Goal: Information Seeking & Learning: Learn about a topic

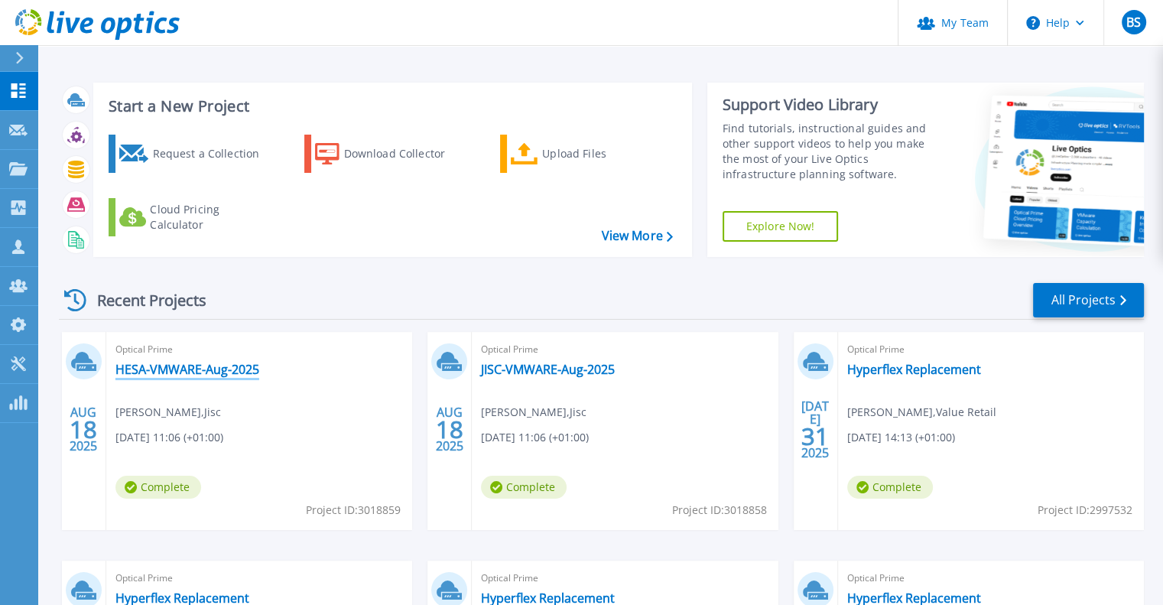
click at [165, 371] on link "HESA-VMWARE-Aug-2025" at bounding box center [187, 369] width 144 height 15
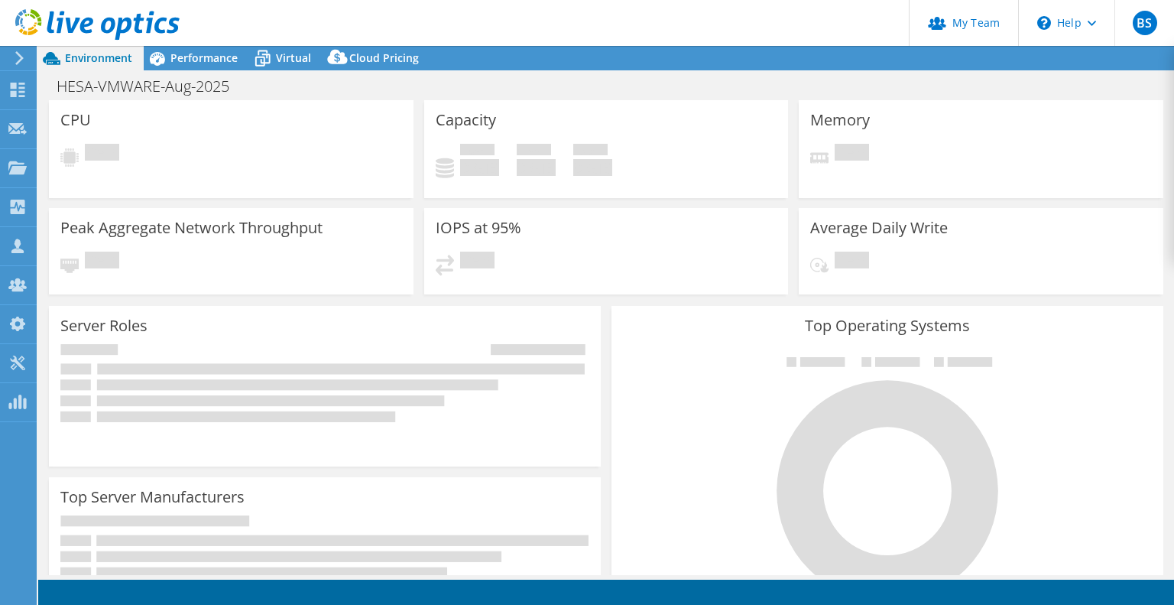
select select "USD"
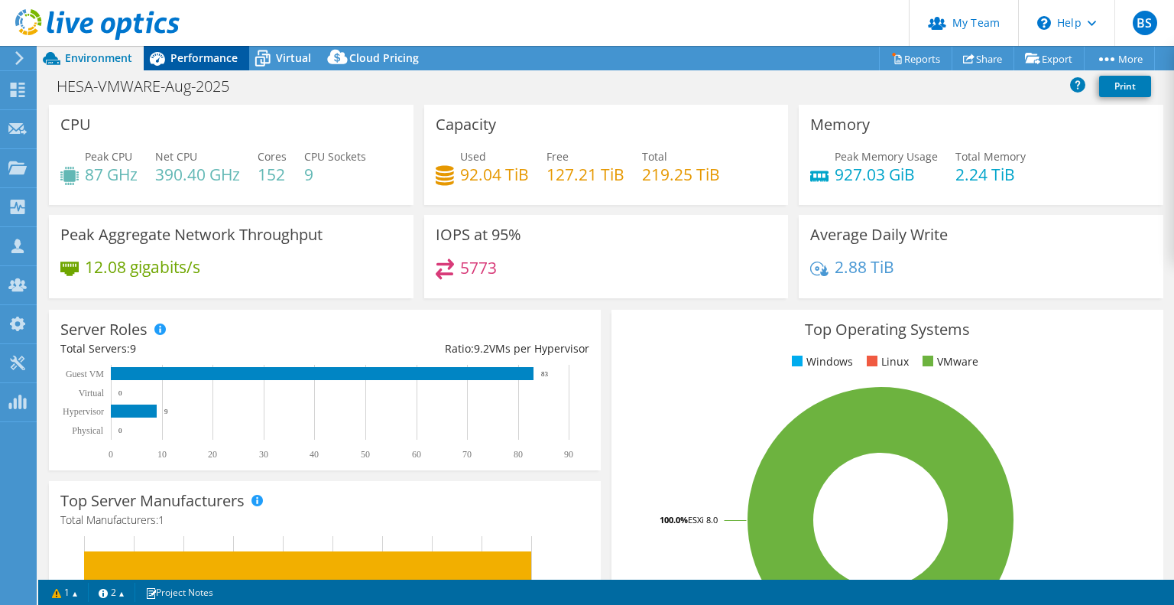
click at [197, 57] on span "Performance" at bounding box center [204, 57] width 67 height 15
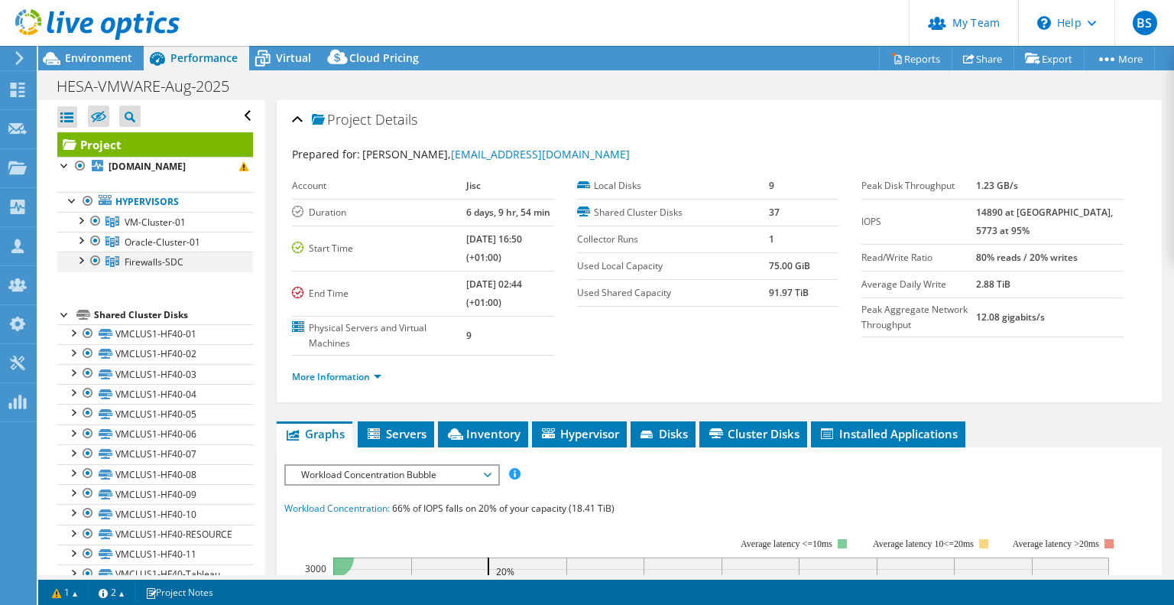
click at [92, 260] on div at bounding box center [95, 261] width 15 height 18
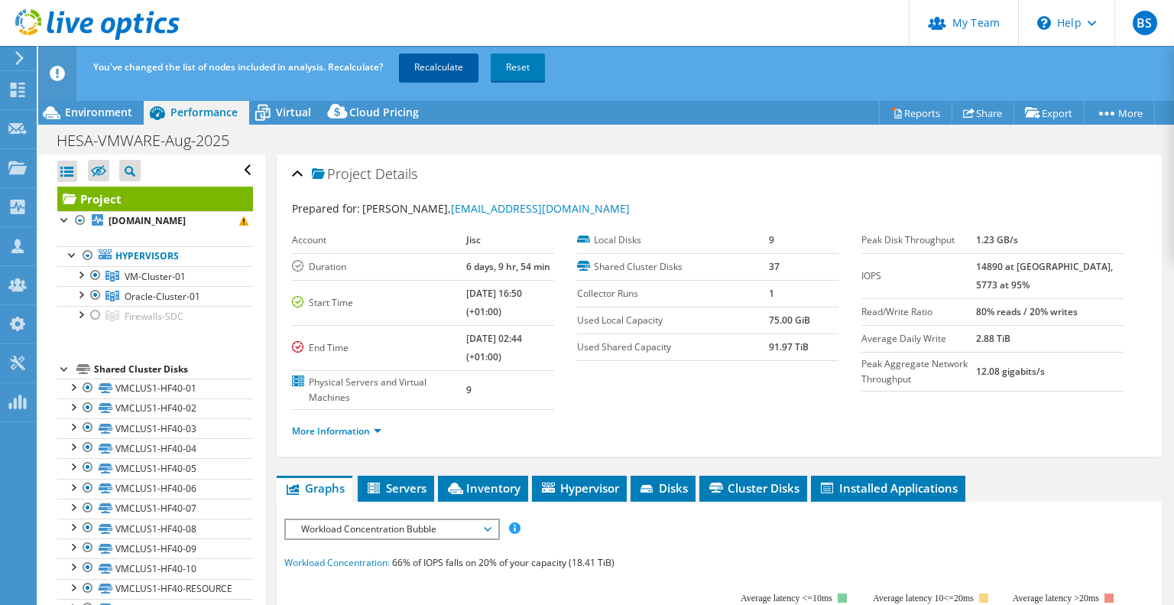
click at [434, 70] on link "Recalculate" at bounding box center [439, 68] width 80 height 28
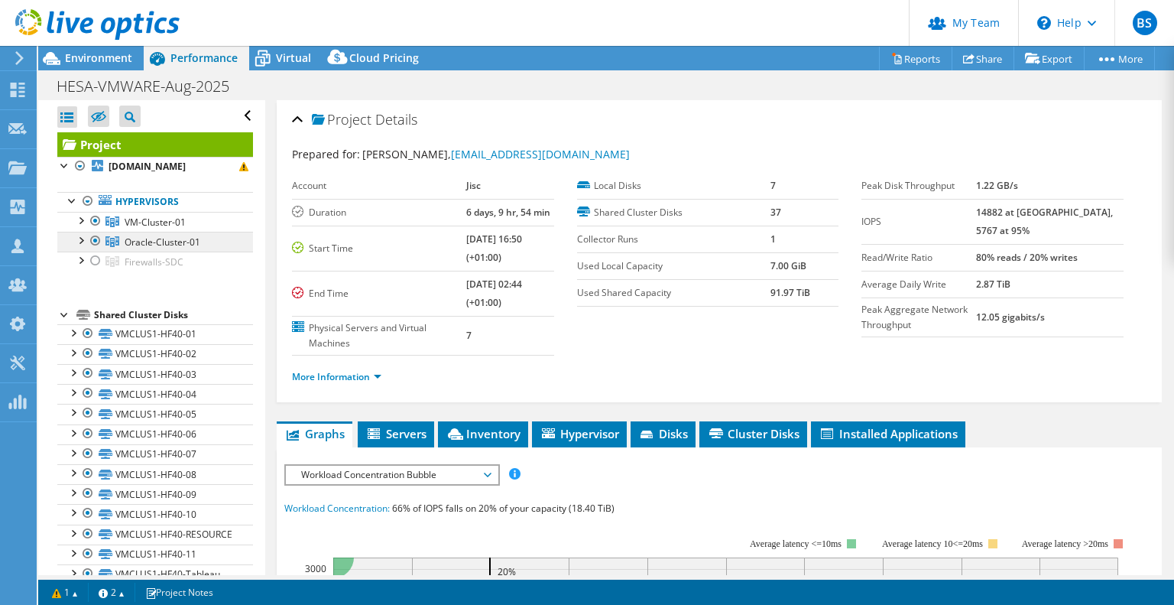
click at [171, 229] on span "Oracle-Cluster-01" at bounding box center [155, 222] width 61 height 13
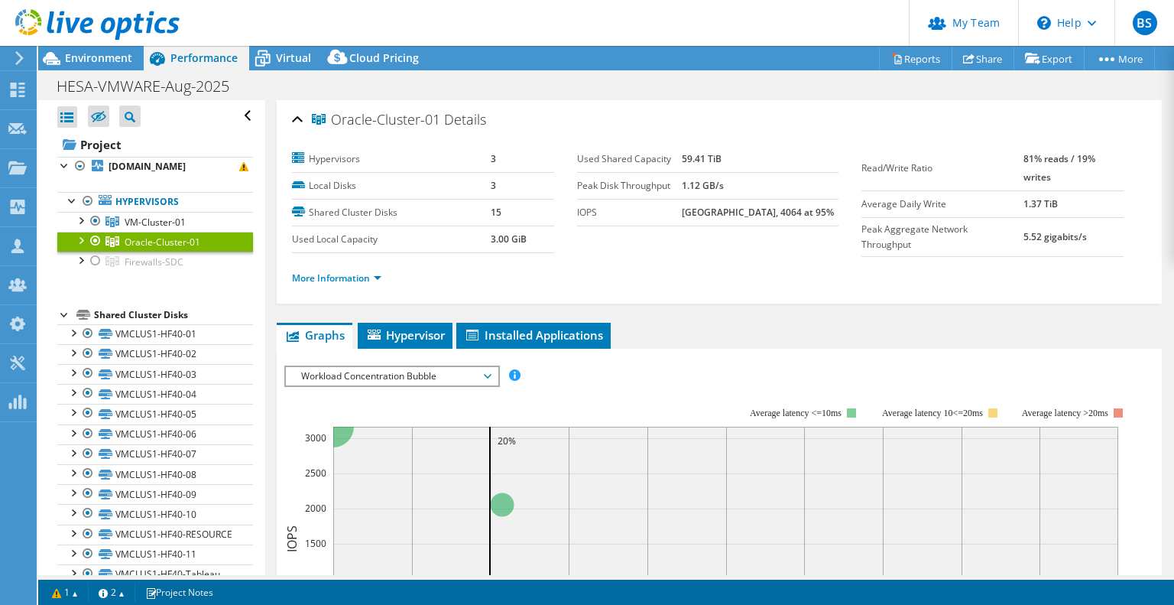
click at [79, 234] on div at bounding box center [80, 239] width 15 height 15
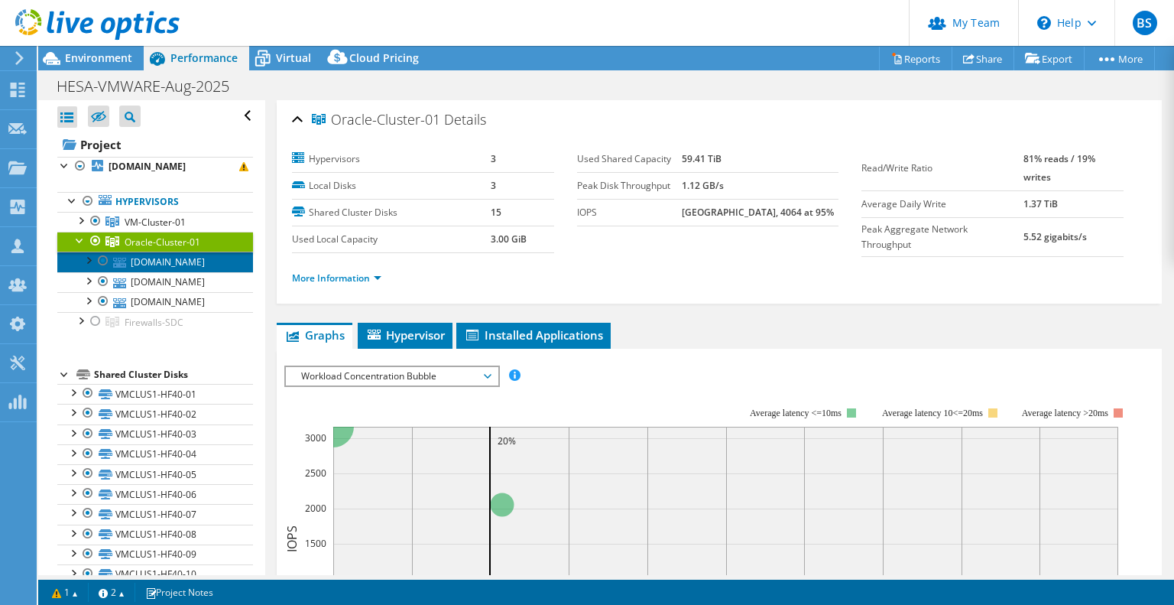
click at [180, 263] on link "[DOMAIN_NAME]" at bounding box center [155, 262] width 196 height 20
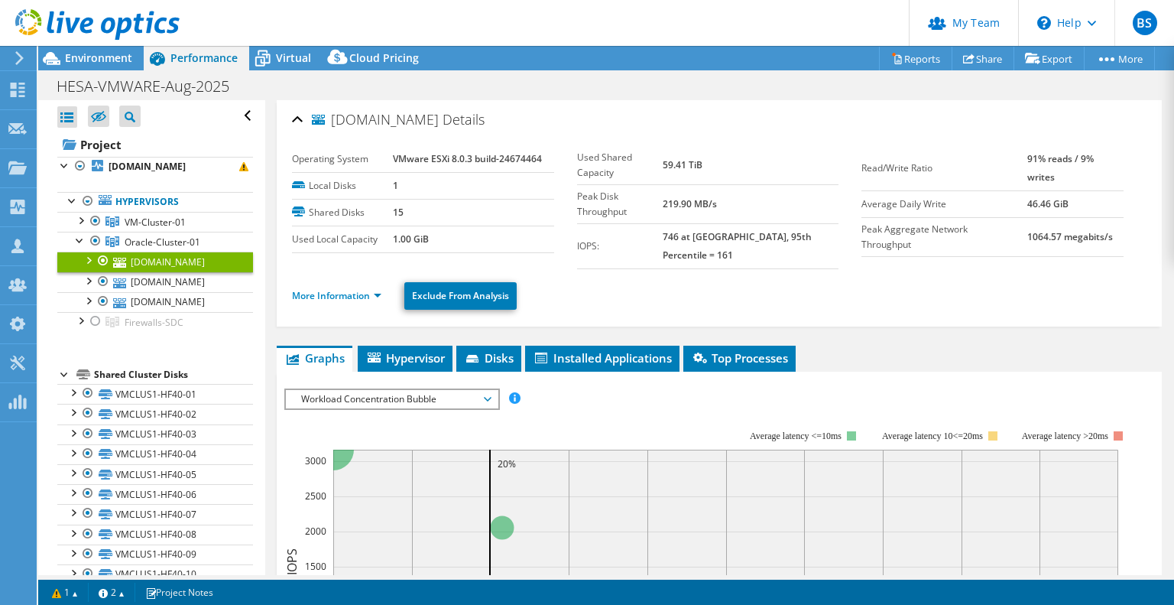
click at [89, 259] on div at bounding box center [87, 259] width 15 height 15
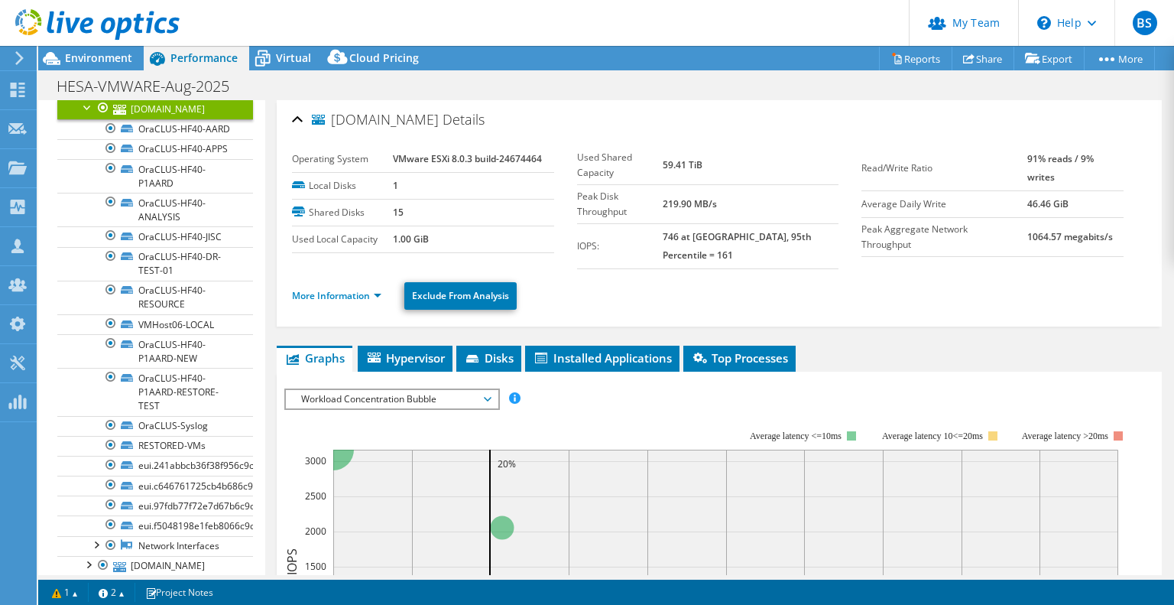
scroll to position [229, 0]
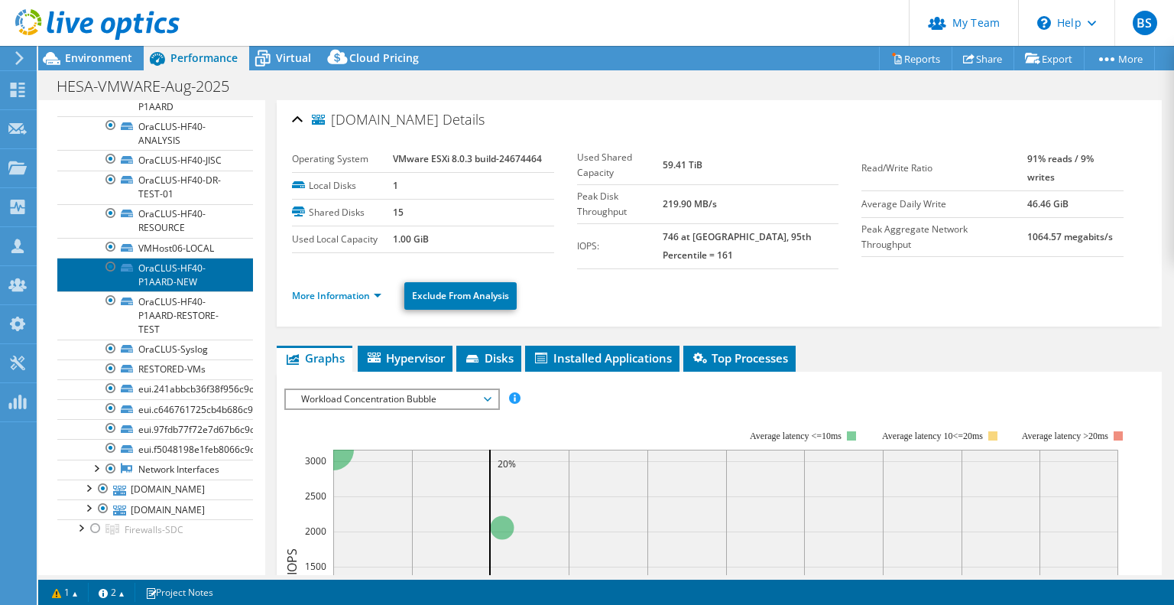
click at [167, 291] on link "OraCLUS-HF40-P1AARD-NEW" at bounding box center [155, 275] width 196 height 34
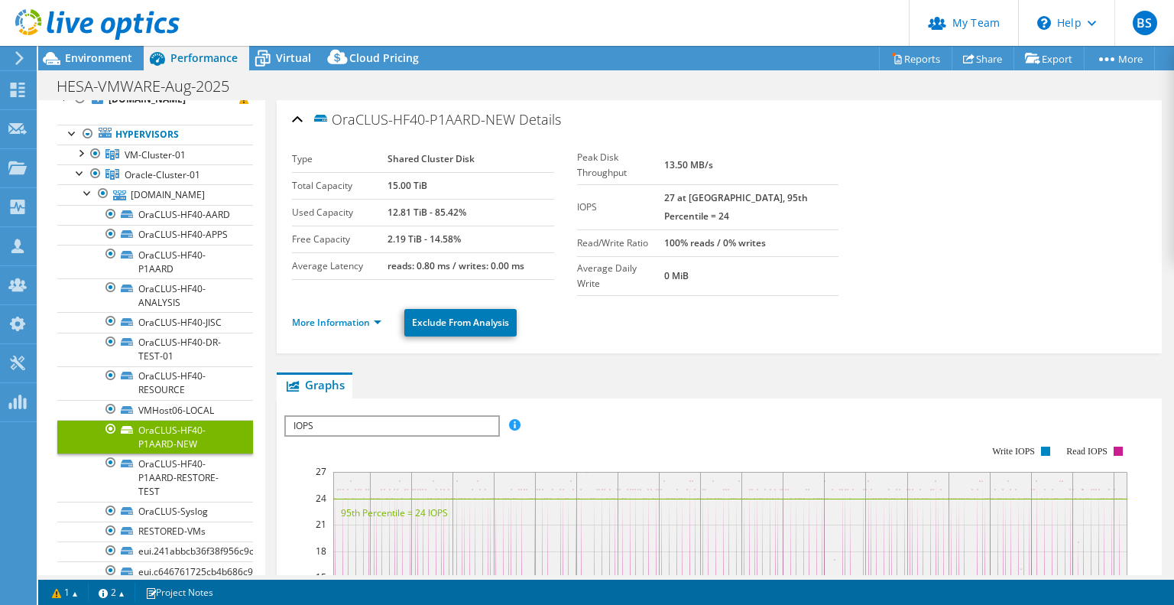
scroll to position [0, 0]
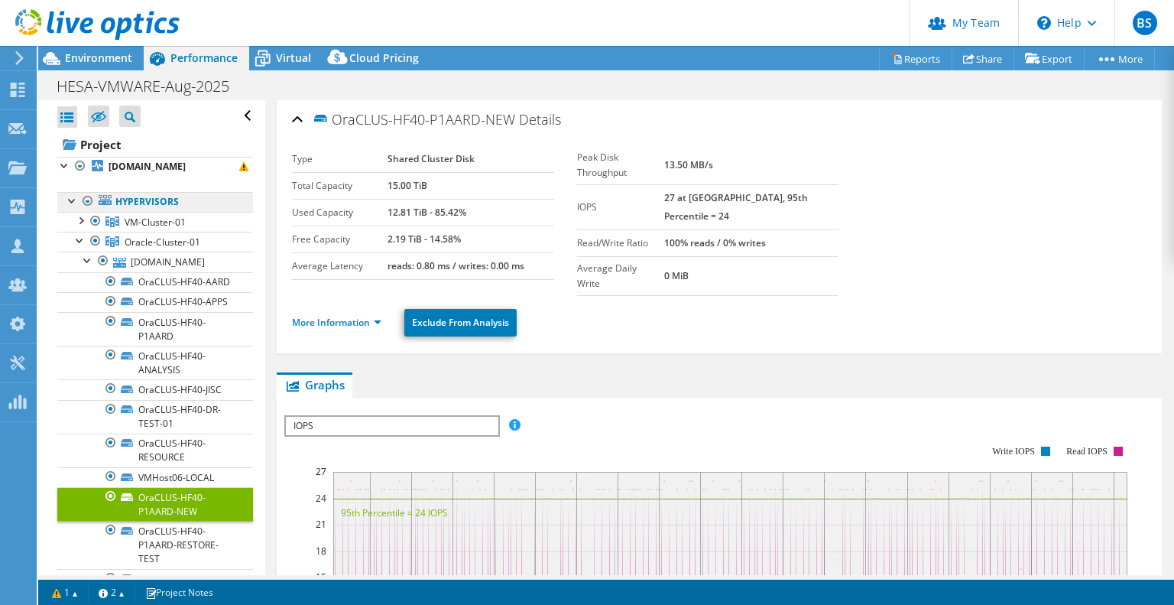
click at [132, 199] on link "Hypervisors" at bounding box center [155, 202] width 196 height 20
click at [161, 229] on span "Oracle-Cluster-01" at bounding box center [155, 222] width 61 height 13
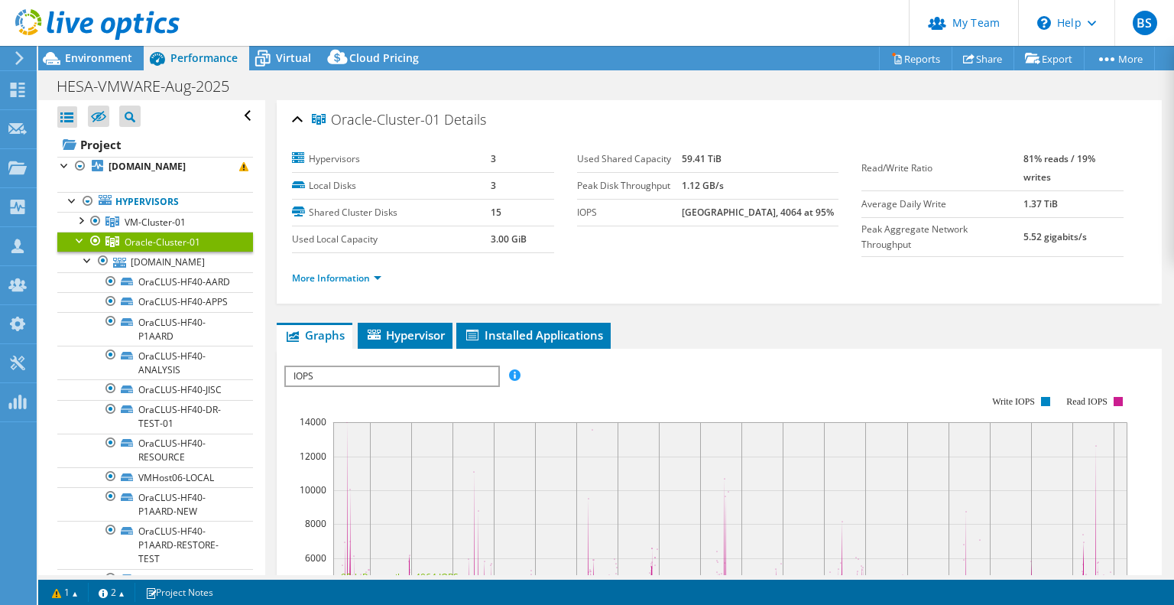
click at [79, 236] on div at bounding box center [80, 239] width 15 height 15
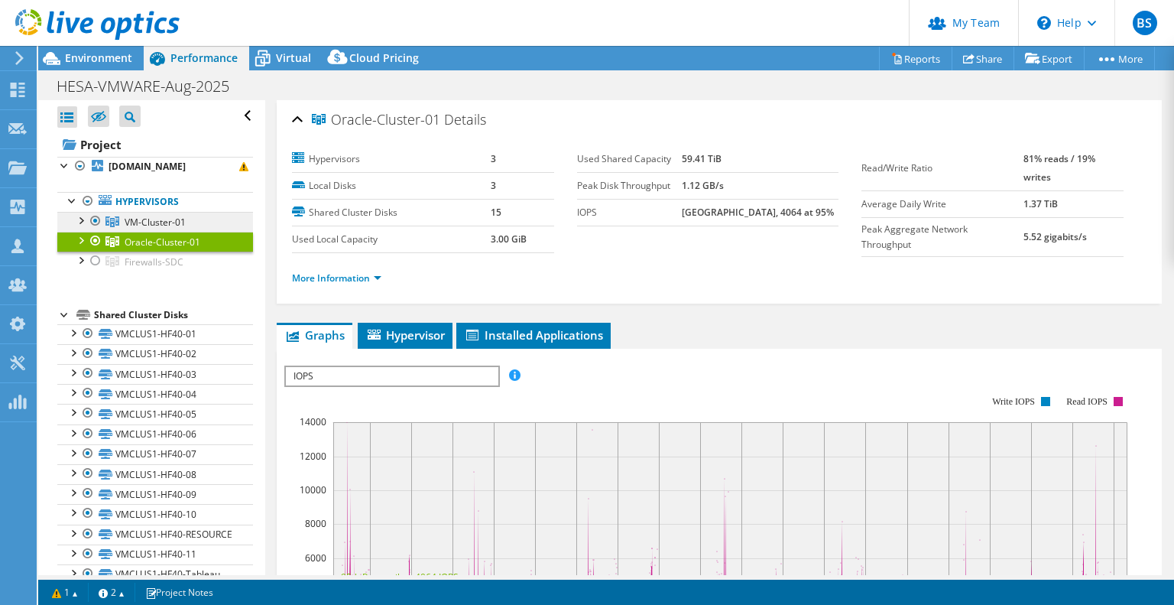
click at [165, 222] on span "VM-Cluster-01" at bounding box center [155, 222] width 61 height 13
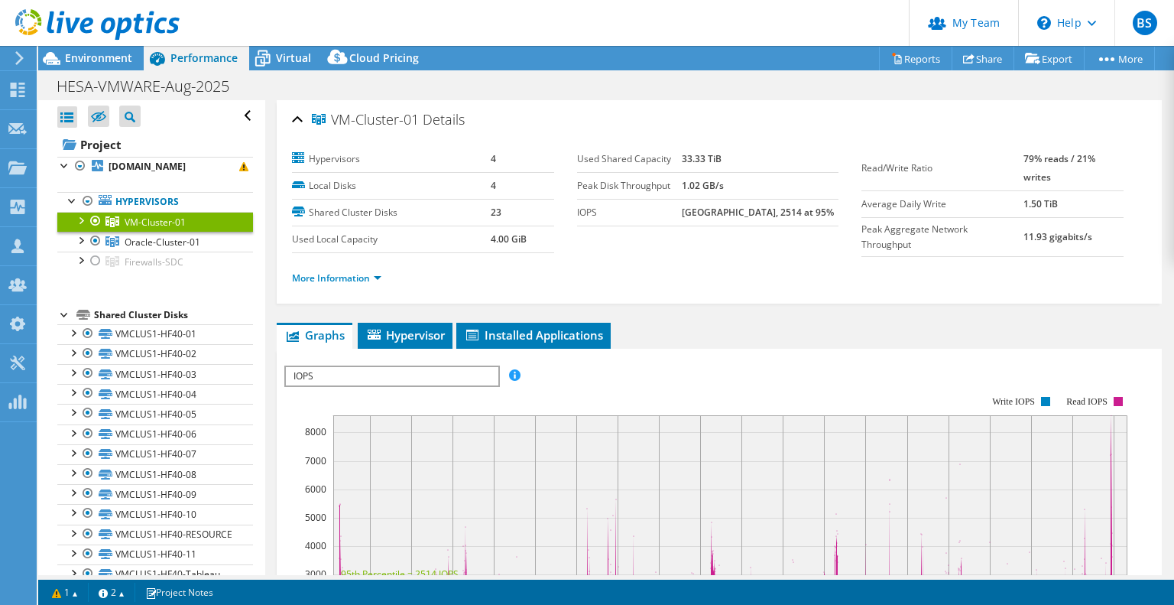
click at [758, 207] on b "8600 at Peak, 2514 at 95%" at bounding box center [758, 212] width 152 height 13
drag, startPoint x: 153, startPoint y: 221, endPoint x: 141, endPoint y: 239, distance: 21.0
click at [153, 221] on span "VM-Cluster-01" at bounding box center [155, 222] width 61 height 13
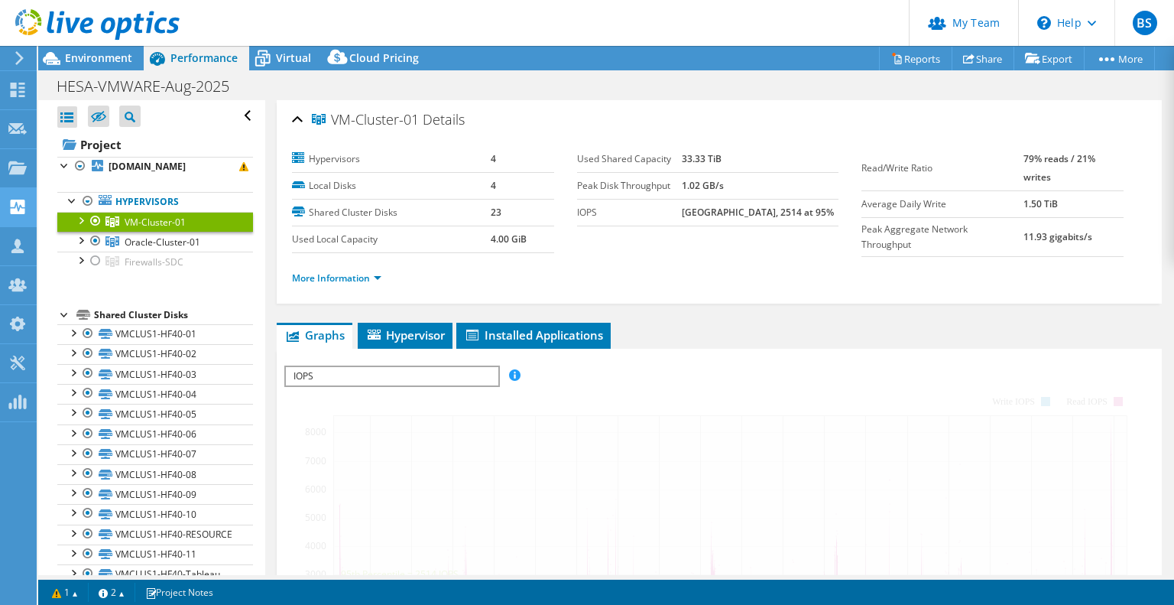
drag, startPoint x: 141, startPoint y: 239, endPoint x: 0, endPoint y: 195, distance: 148.0
click at [142, 229] on span "Oracle-Cluster-01" at bounding box center [155, 222] width 61 height 13
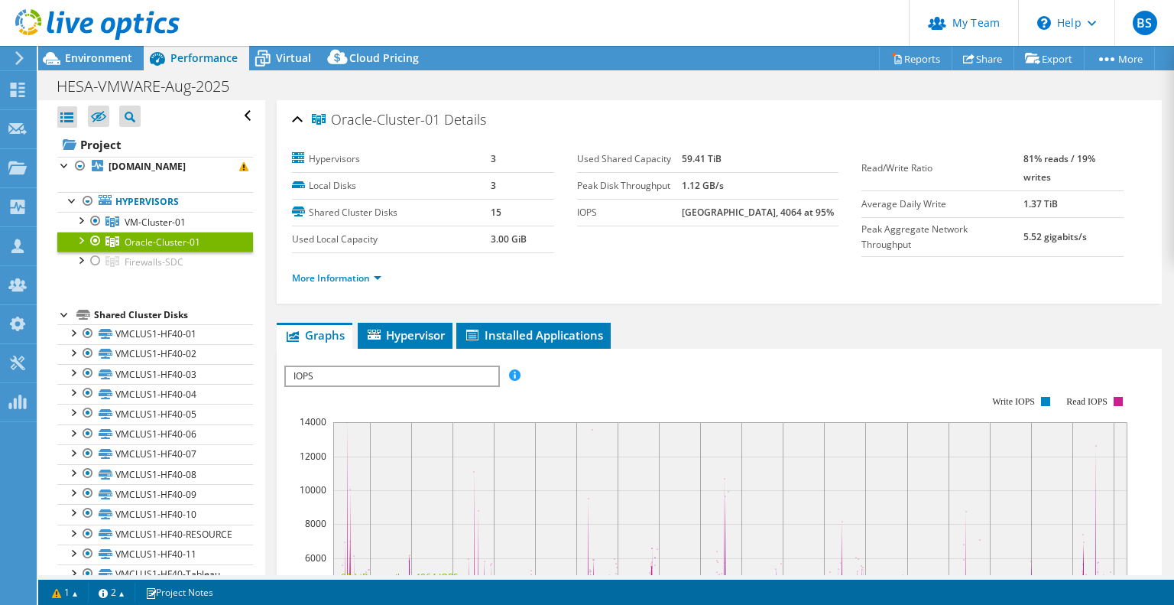
click at [349, 278] on link "More Information" at bounding box center [336, 277] width 89 height 13
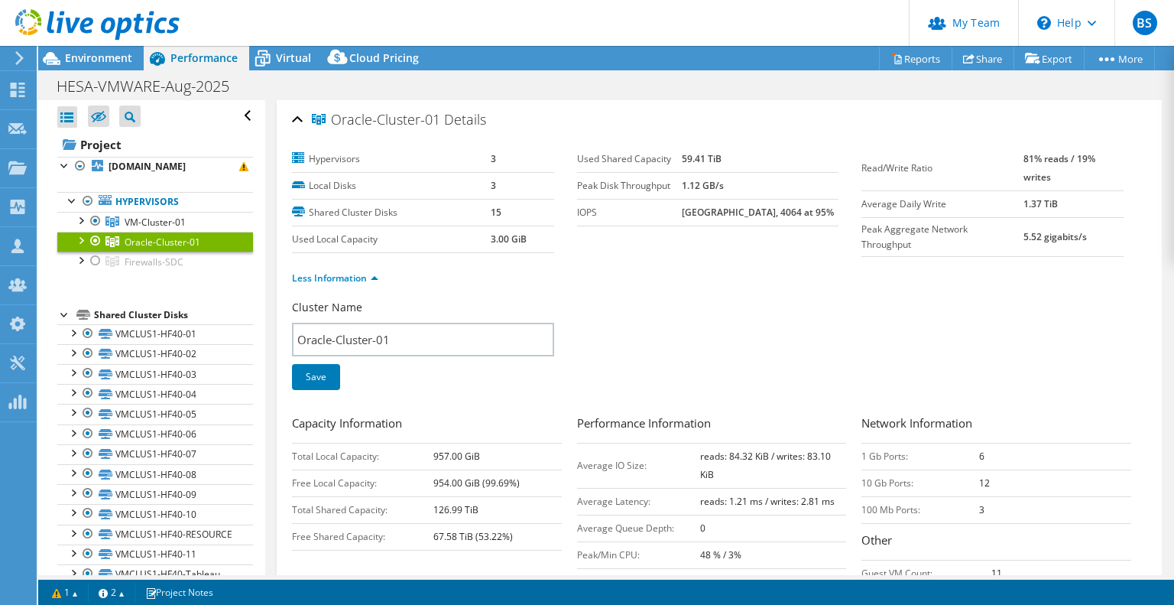
scroll to position [306, 0]
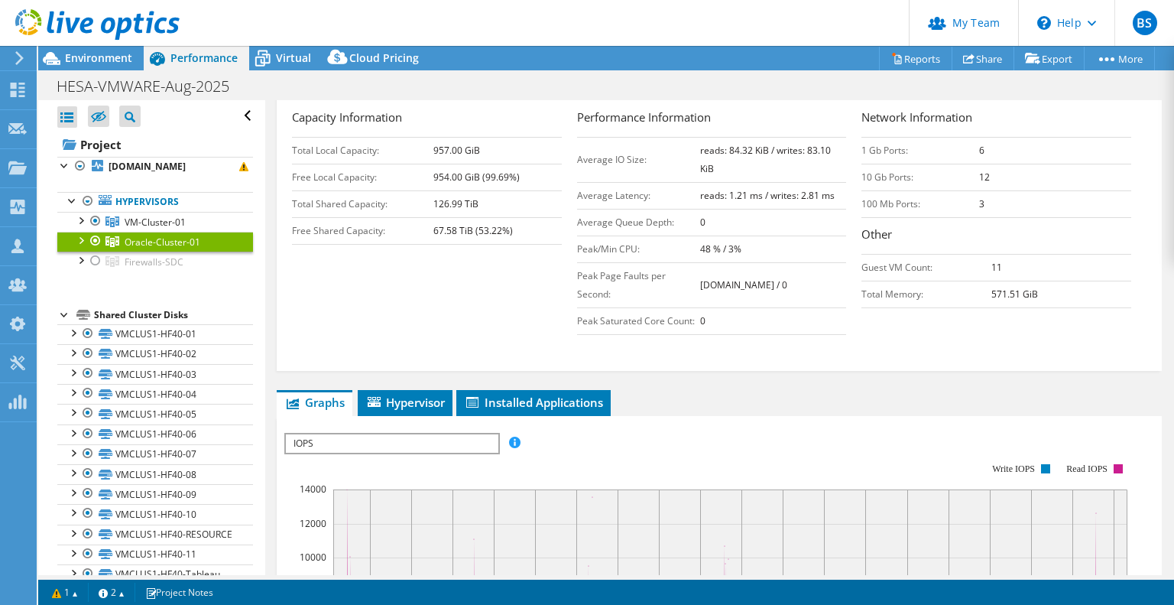
drag, startPoint x: 82, startPoint y: 238, endPoint x: 91, endPoint y: 241, distance: 9.7
click at [81, 238] on div at bounding box center [80, 239] width 15 height 15
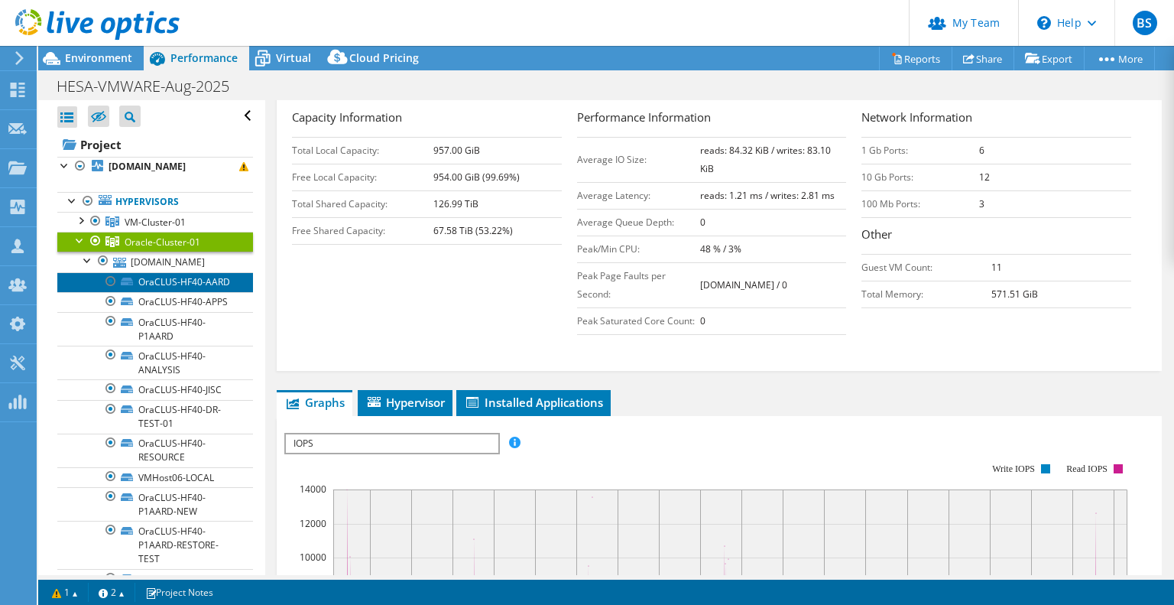
click at [159, 292] on link "OraCLUS-HF40-AARD" at bounding box center [155, 282] width 196 height 20
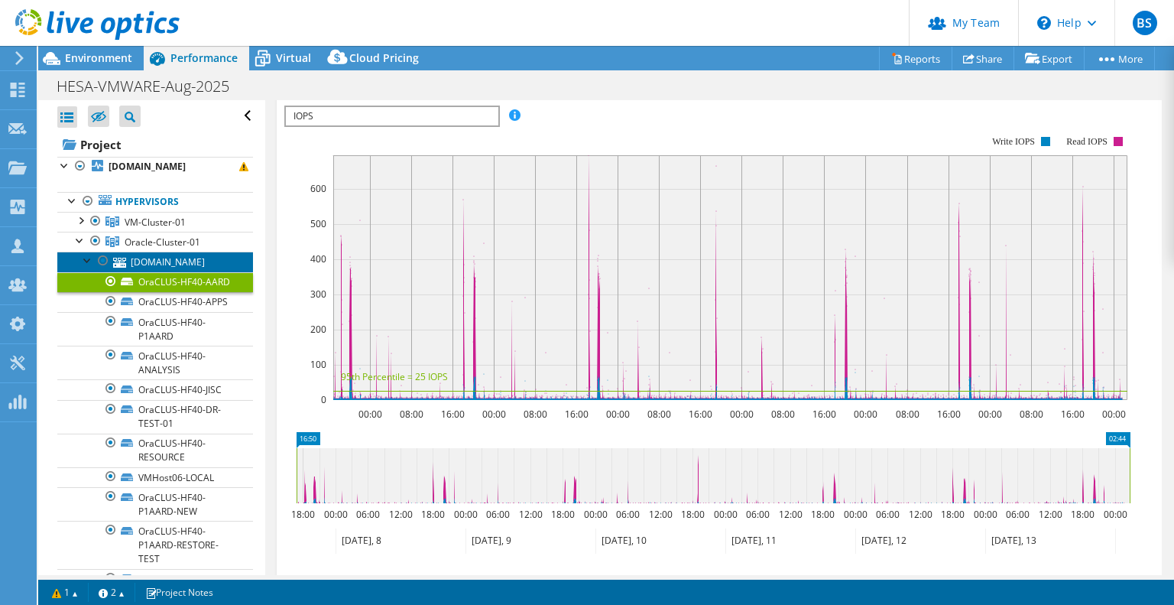
click at [145, 258] on link "[DOMAIN_NAME]" at bounding box center [155, 262] width 196 height 20
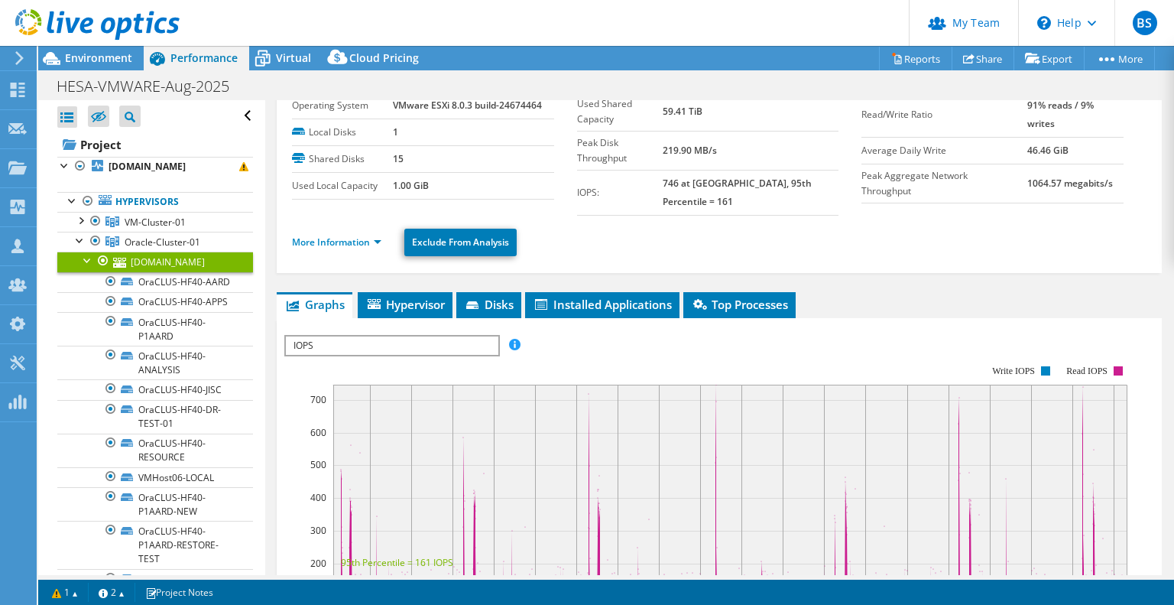
scroll to position [0, 0]
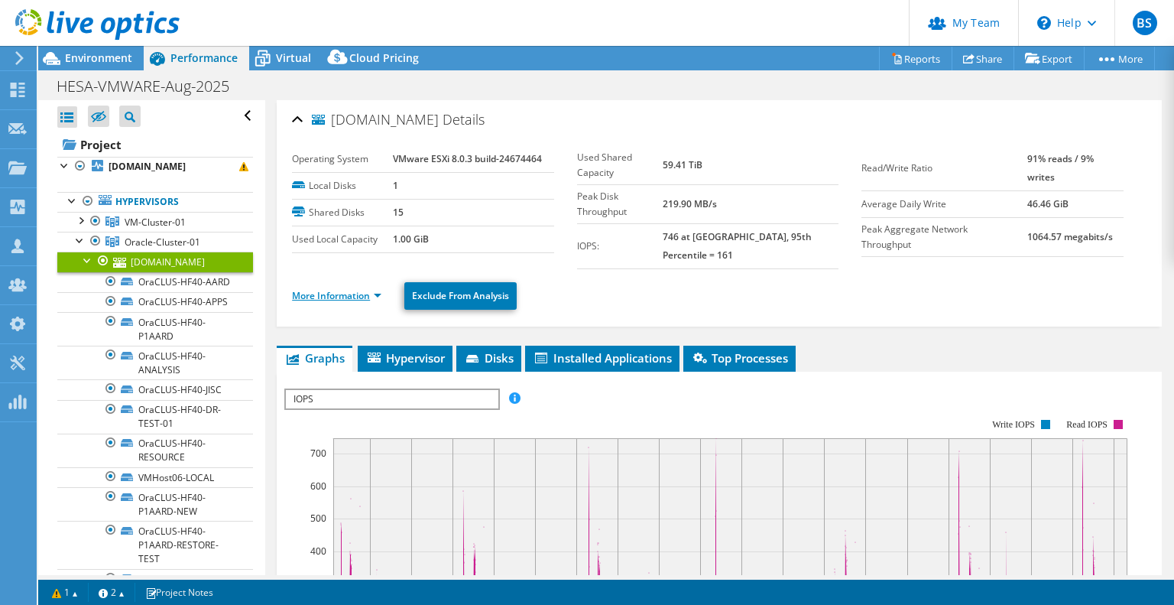
click at [326, 289] on link "More Information" at bounding box center [336, 295] width 89 height 13
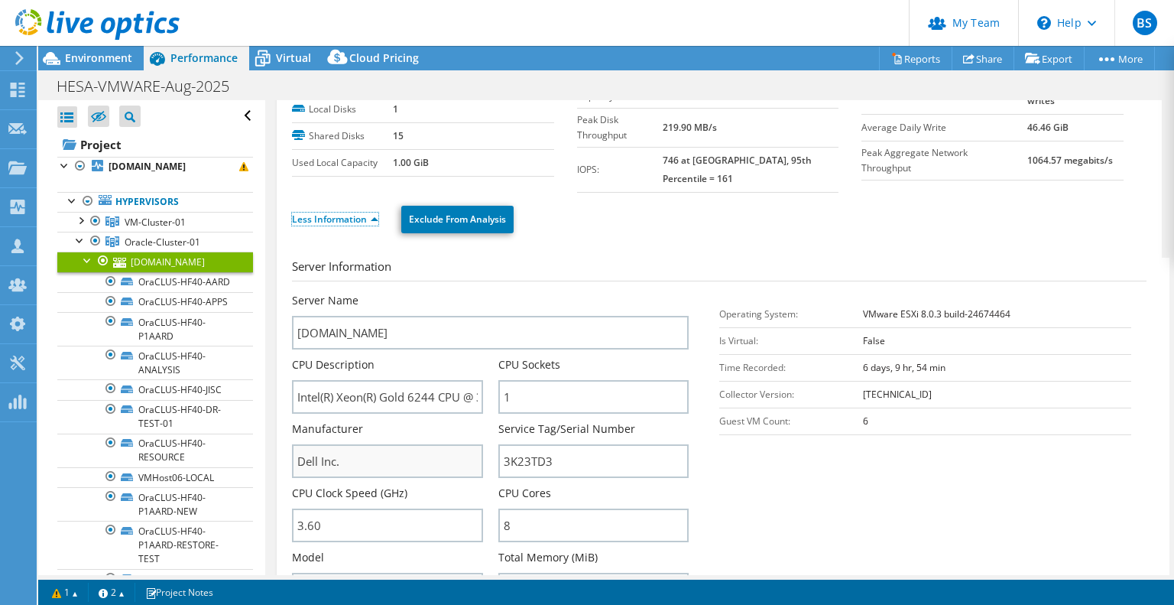
scroll to position [153, 0]
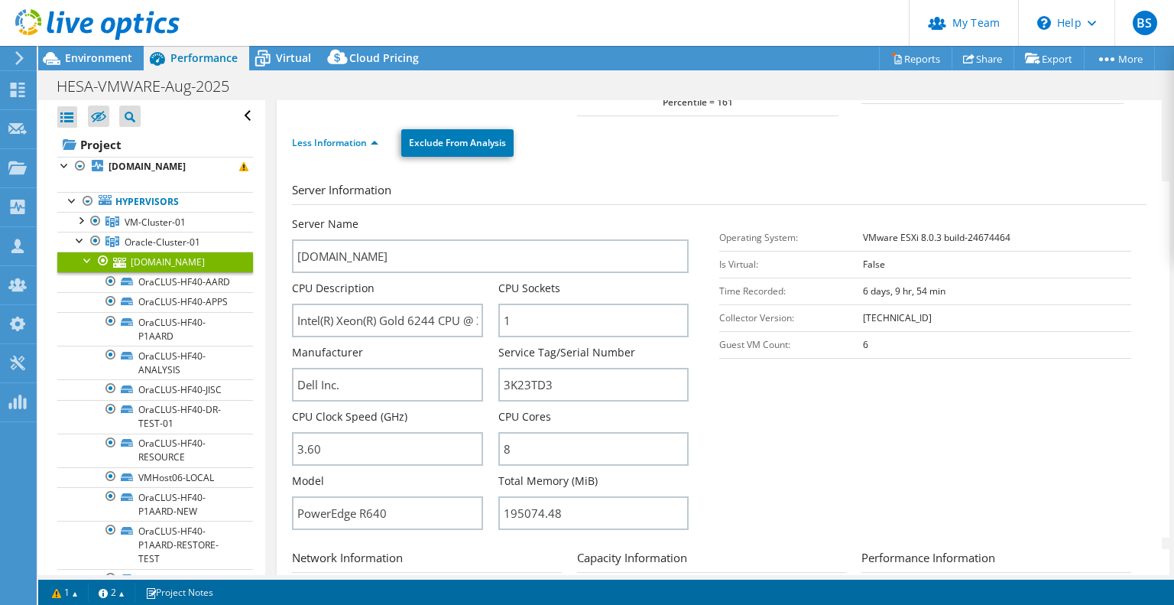
click at [842, 363] on section "Server Information Server Name vmhost06.hesa.ac.uk CPU Description Intel(R) Xeo…" at bounding box center [723, 359] width 862 height 356
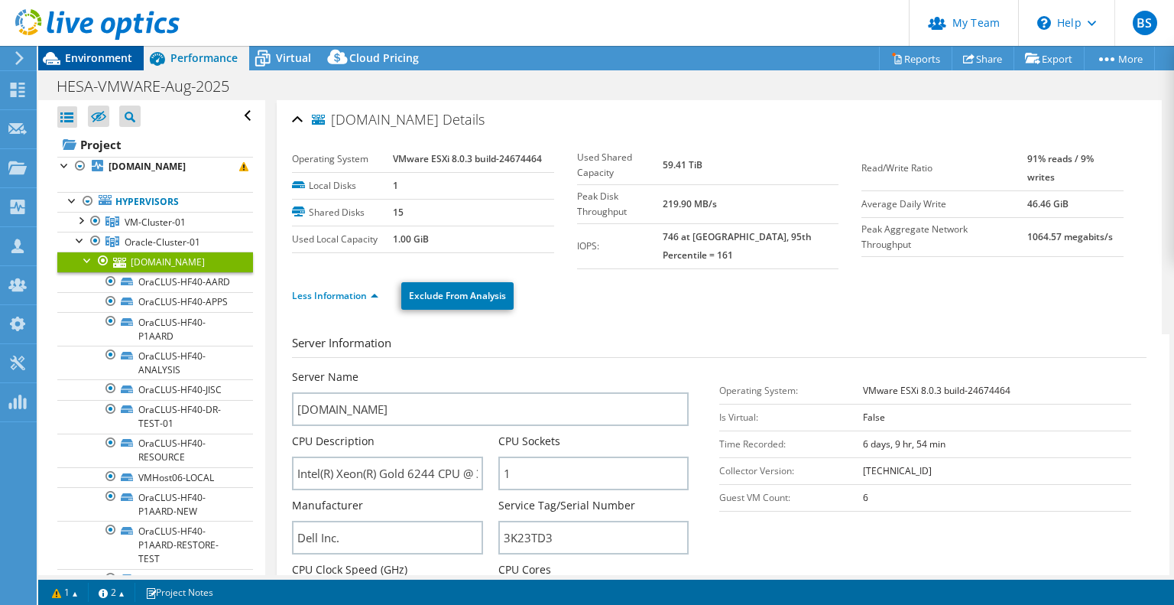
click at [109, 55] on span "Environment" at bounding box center [98, 57] width 67 height 15
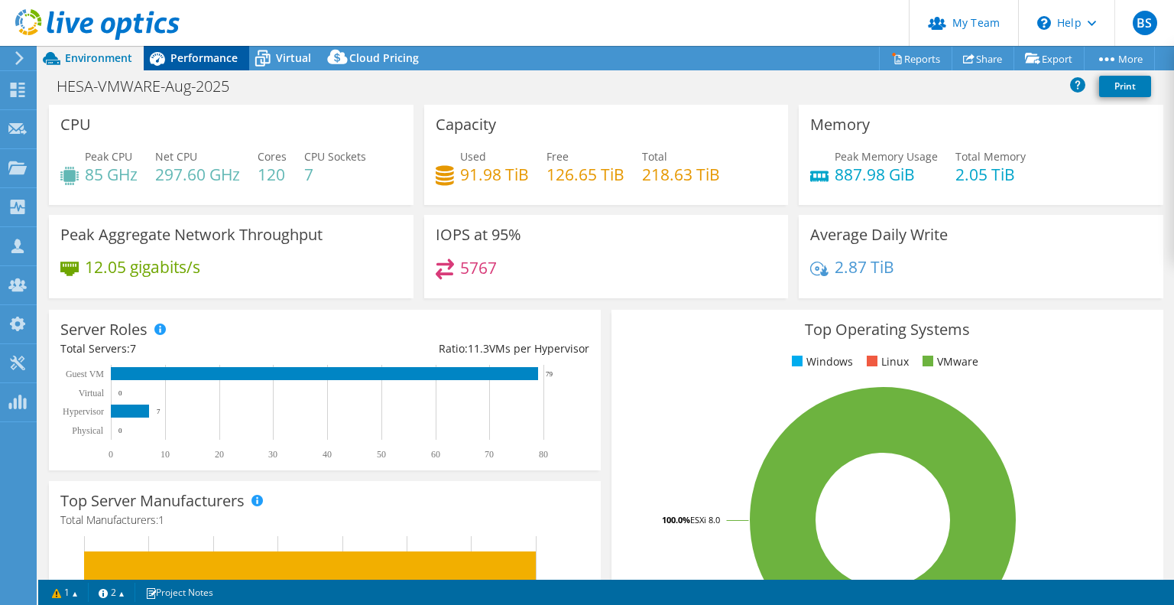
click at [195, 67] on div "Performance" at bounding box center [197, 58] width 106 height 24
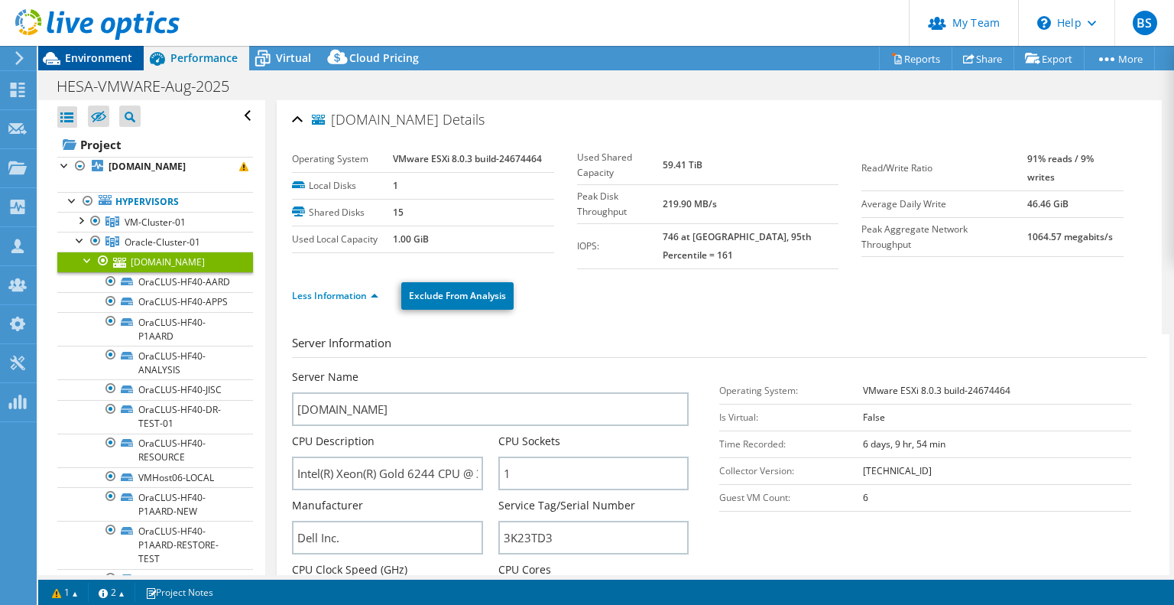
click at [90, 67] on div "Environment" at bounding box center [91, 58] width 106 height 24
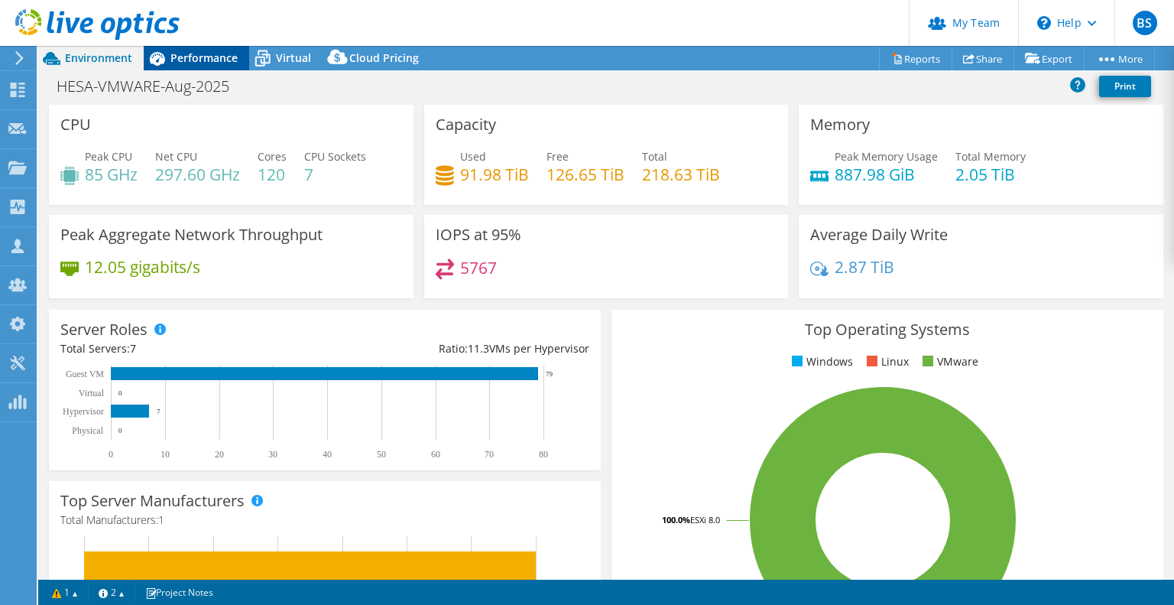
click at [210, 65] on div "Performance" at bounding box center [197, 58] width 106 height 24
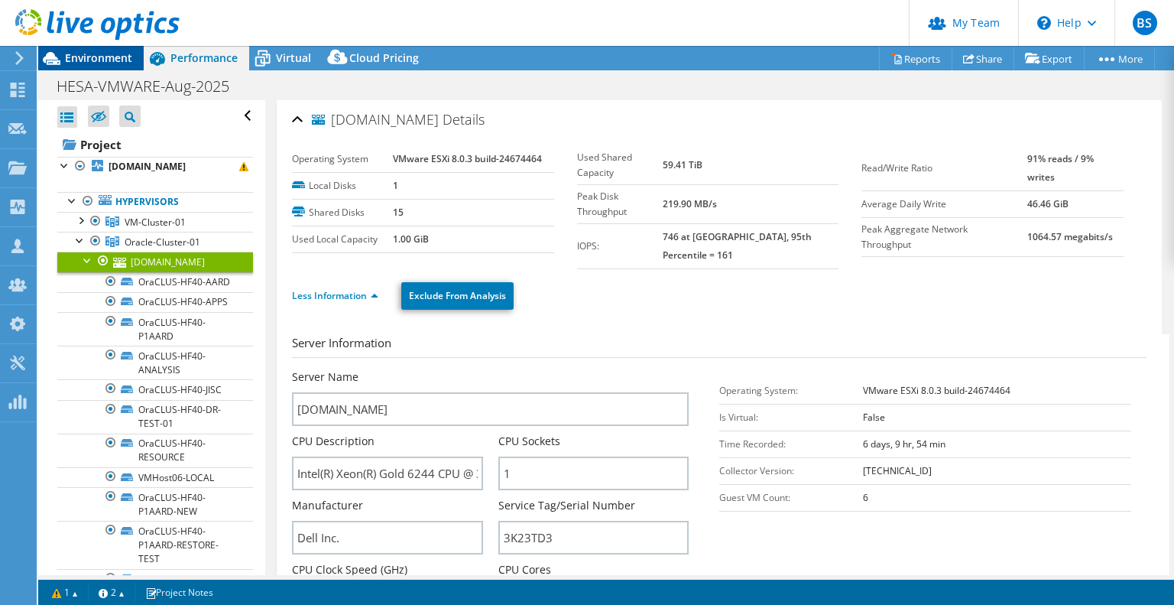
click at [122, 61] on span "Environment" at bounding box center [98, 57] width 67 height 15
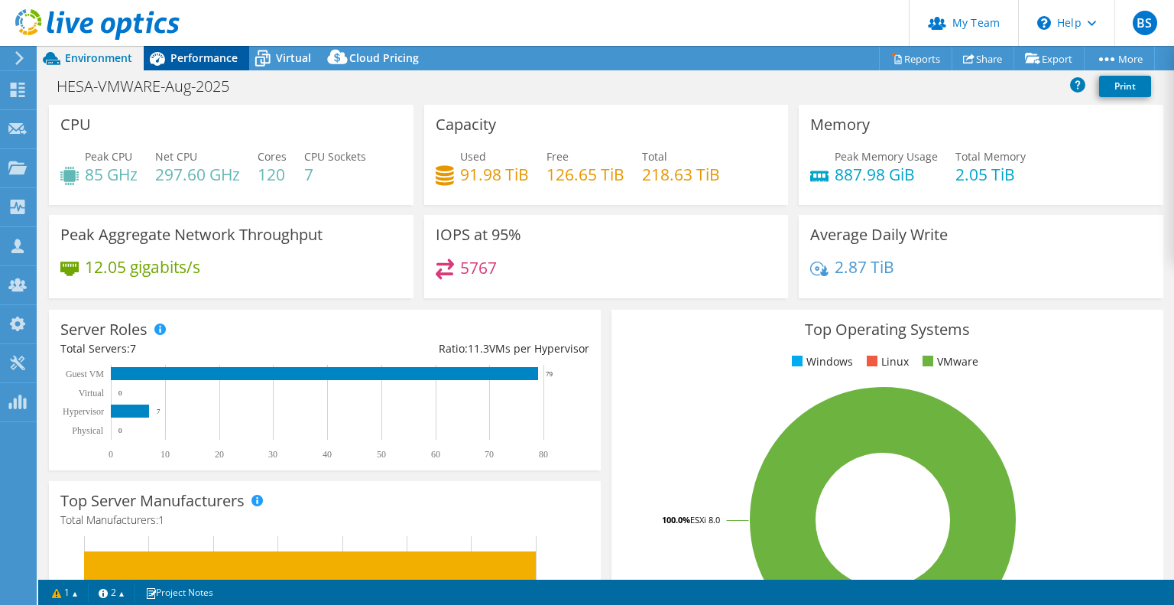
click at [193, 63] on span "Performance" at bounding box center [204, 57] width 67 height 15
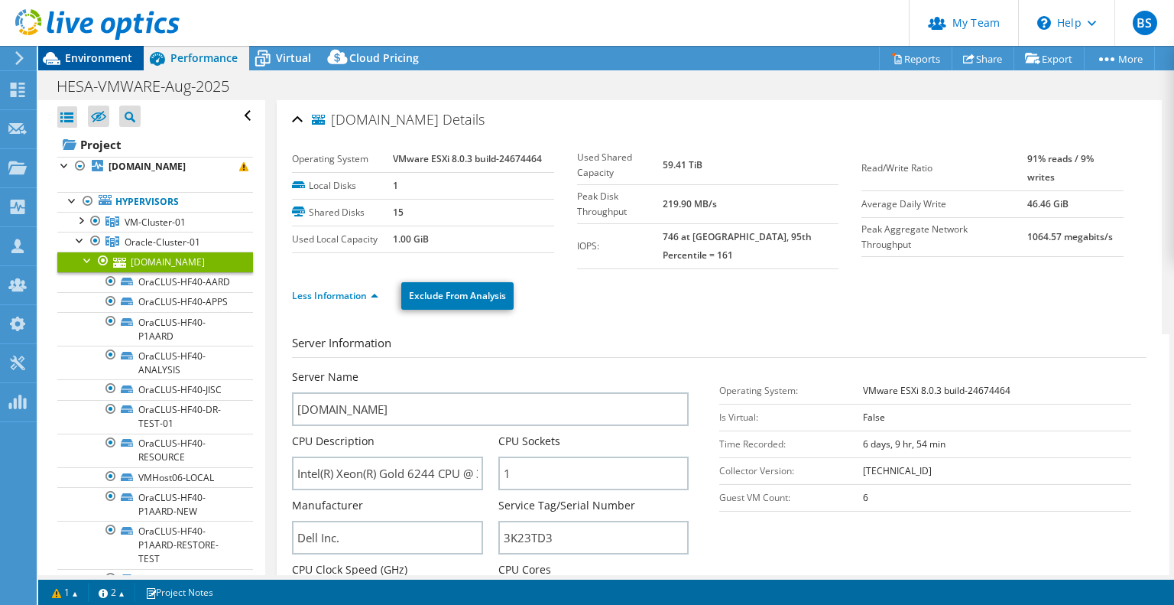
click at [103, 57] on span "Environment" at bounding box center [98, 57] width 67 height 15
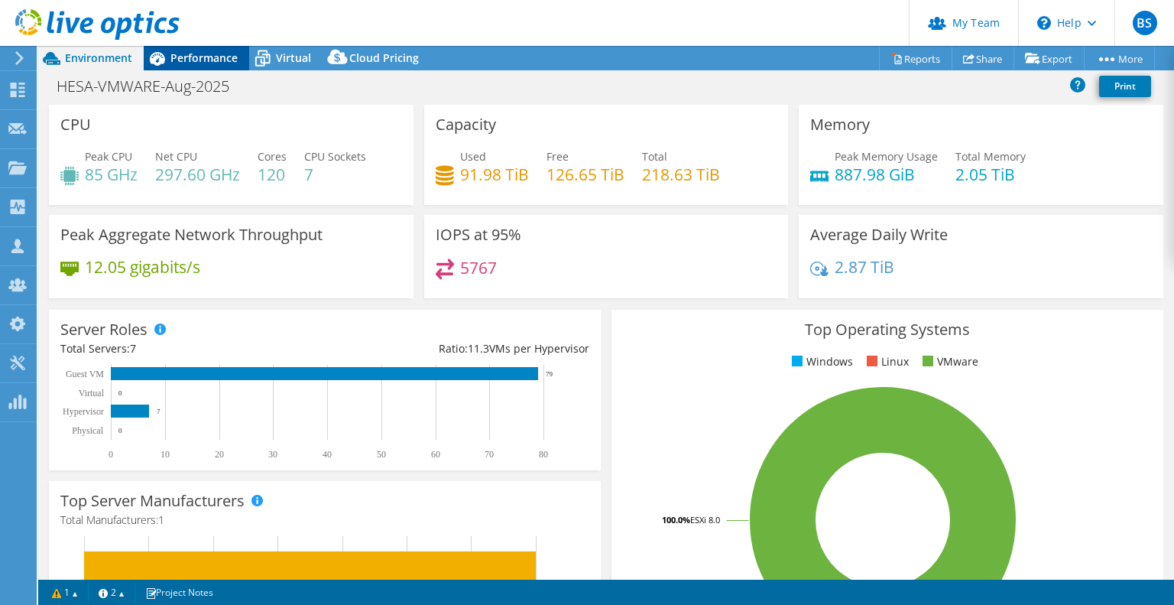
click at [190, 57] on span "Performance" at bounding box center [204, 57] width 67 height 15
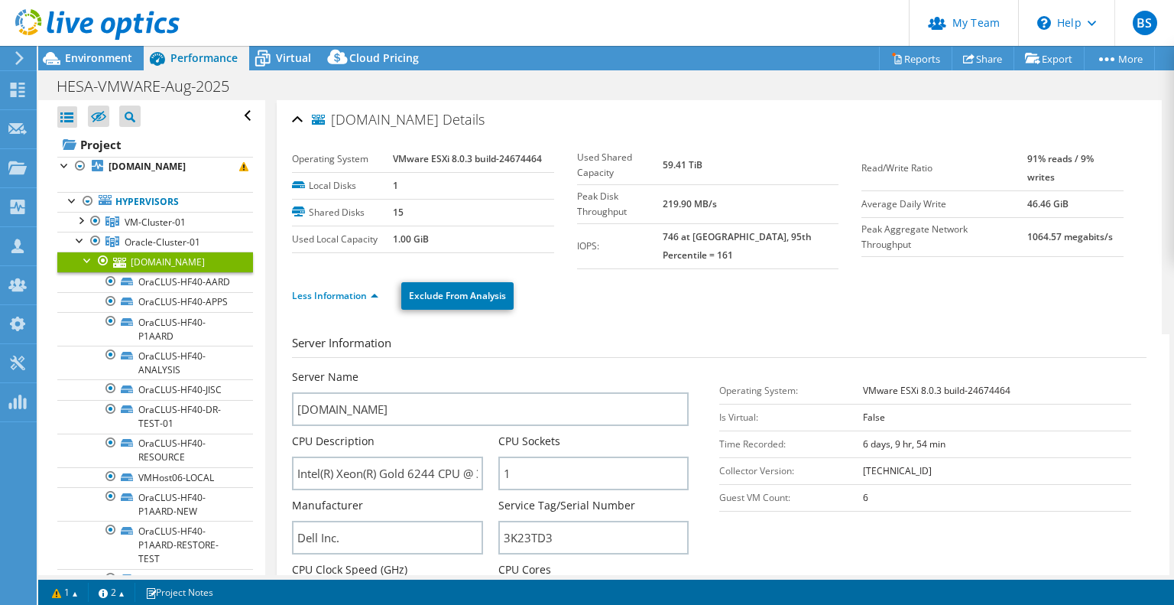
click at [90, 255] on div at bounding box center [87, 259] width 15 height 15
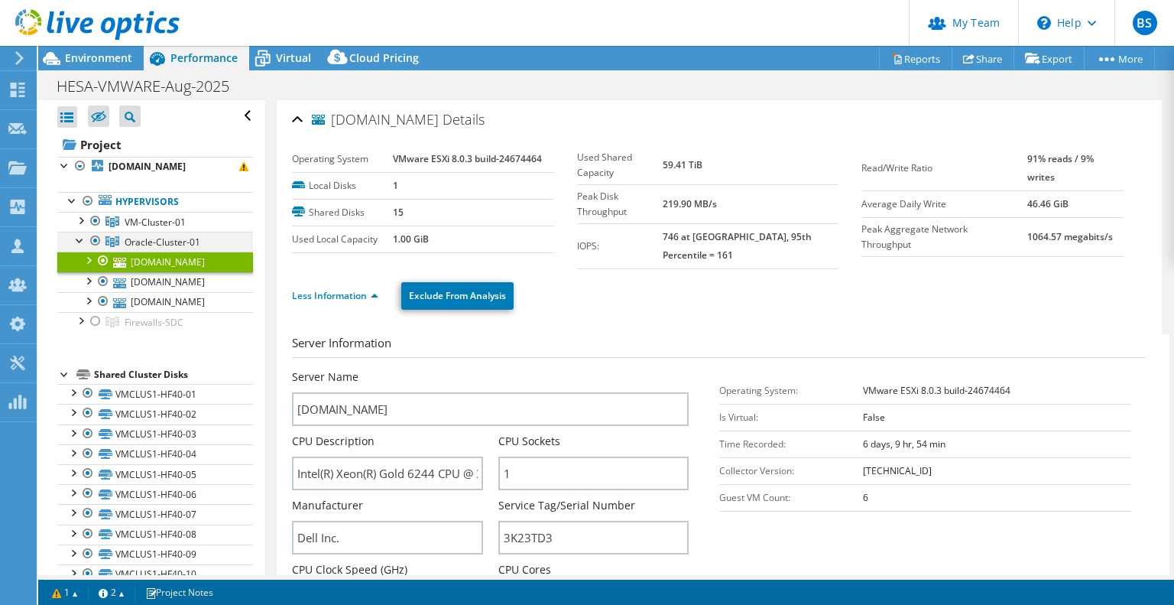
click at [76, 236] on div at bounding box center [80, 239] width 15 height 15
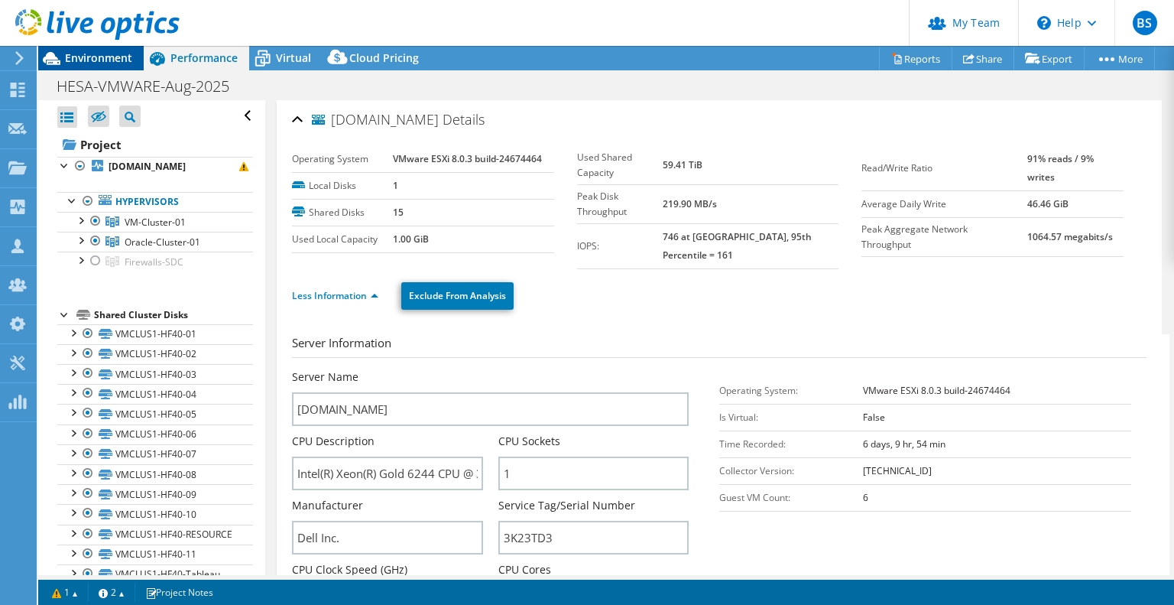
click at [125, 55] on span "Environment" at bounding box center [98, 57] width 67 height 15
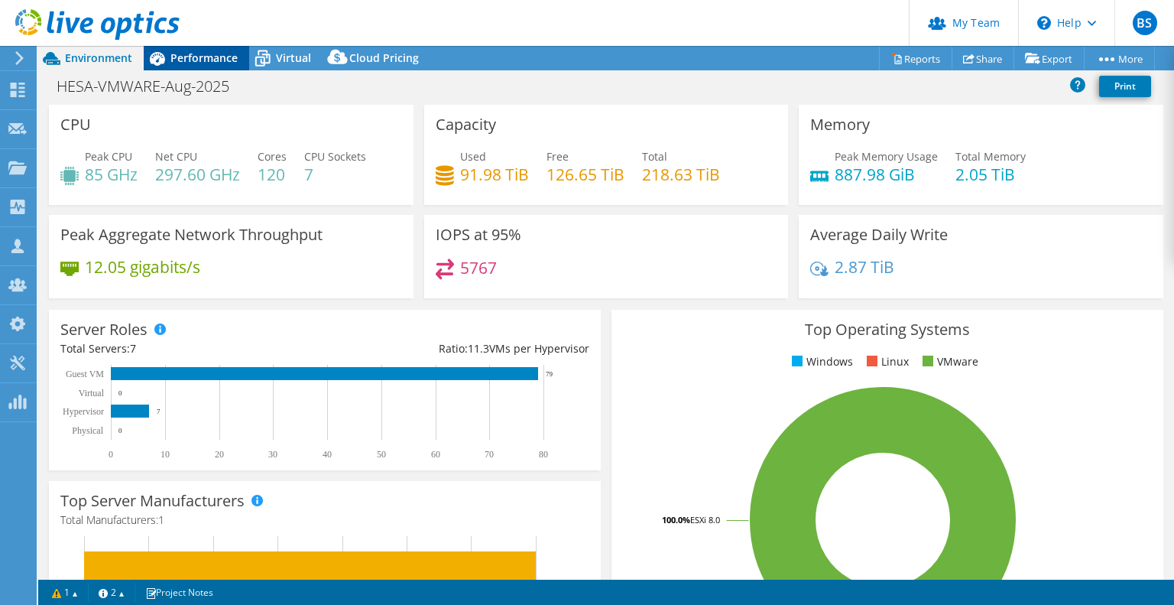
click at [208, 57] on span "Performance" at bounding box center [204, 57] width 67 height 15
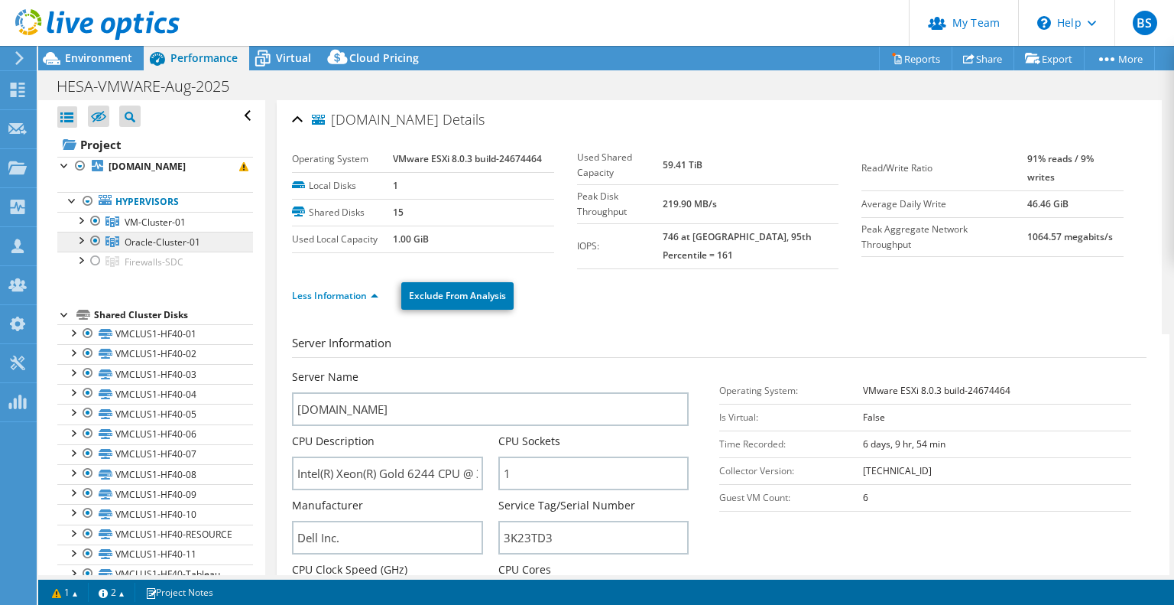
click at [177, 229] on span "Oracle-Cluster-01" at bounding box center [155, 222] width 61 height 13
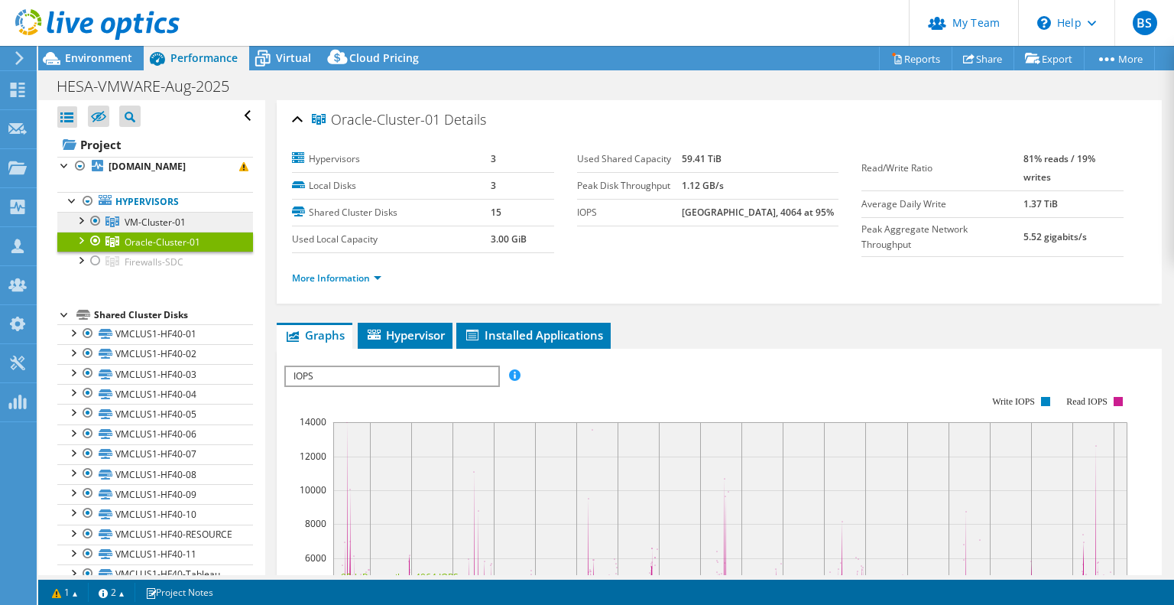
click at [156, 213] on link "VM-Cluster-01" at bounding box center [155, 222] width 196 height 20
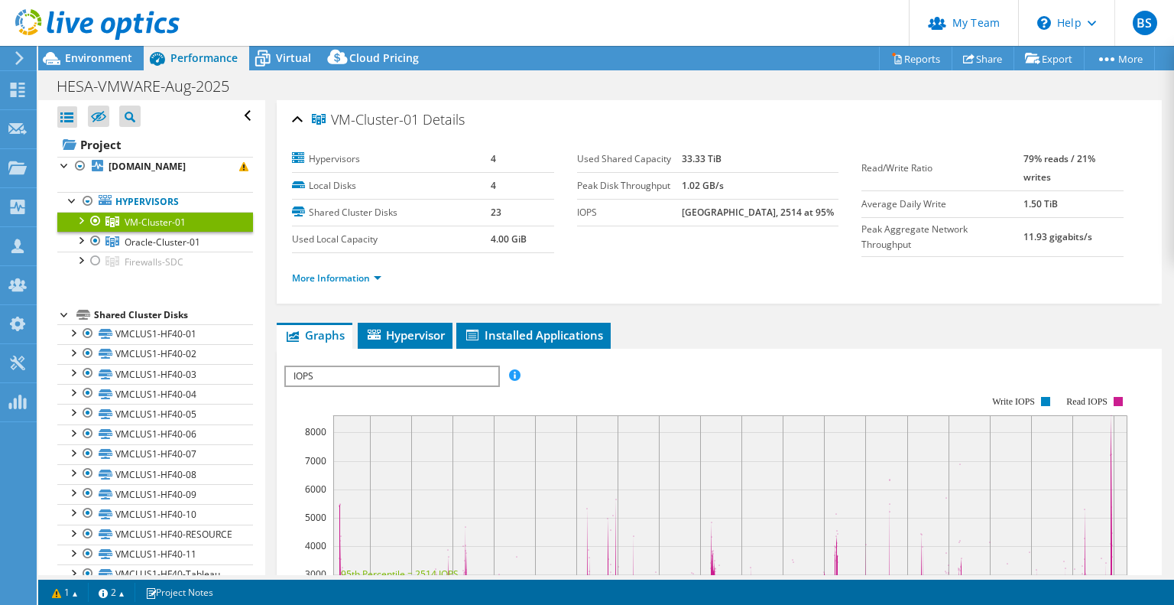
click at [45, 164] on div "Open All Close All Hide Excluded Nodes Project Tree Filter" at bounding box center [151, 612] width 226 height 1025
click at [152, 229] on span "Oracle-Cluster-01" at bounding box center [155, 222] width 61 height 13
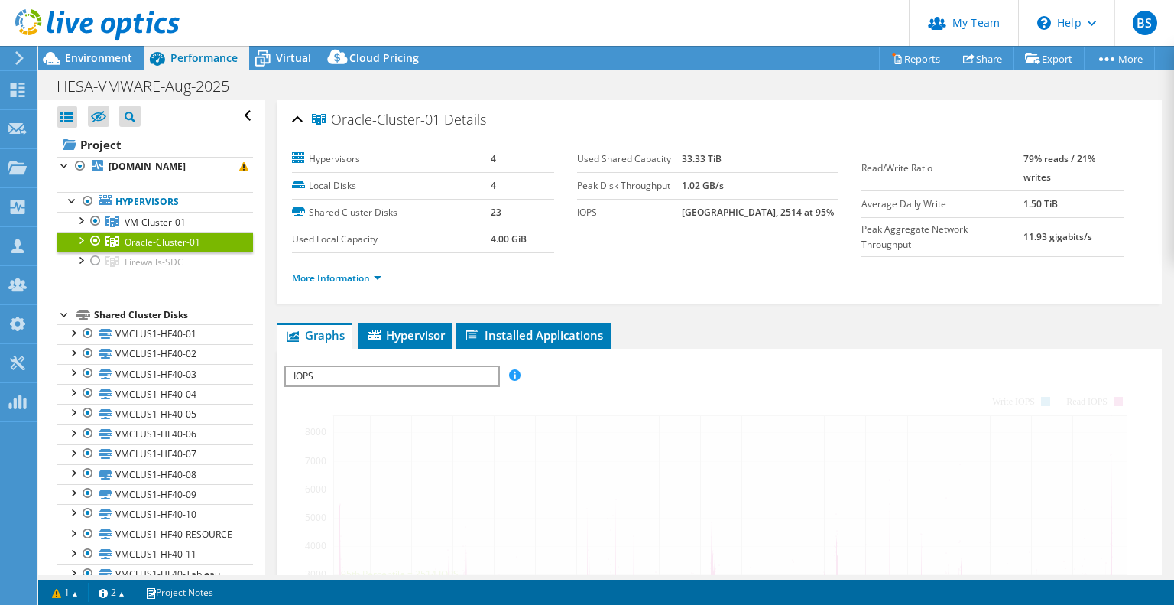
click at [76, 235] on div at bounding box center [80, 239] width 15 height 15
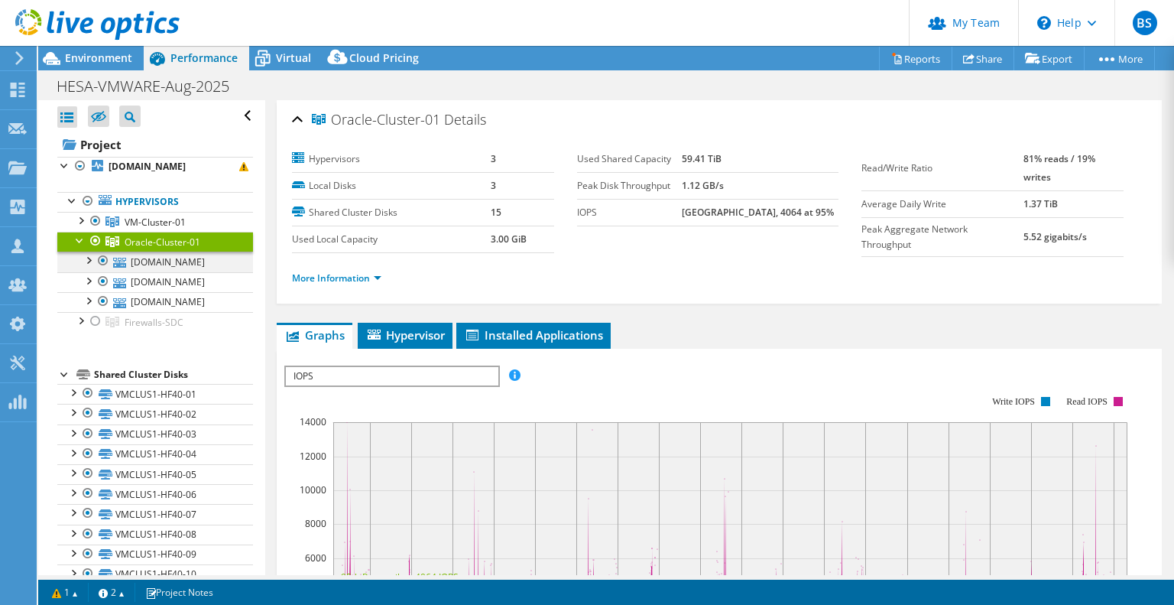
click at [89, 257] on div at bounding box center [87, 259] width 15 height 15
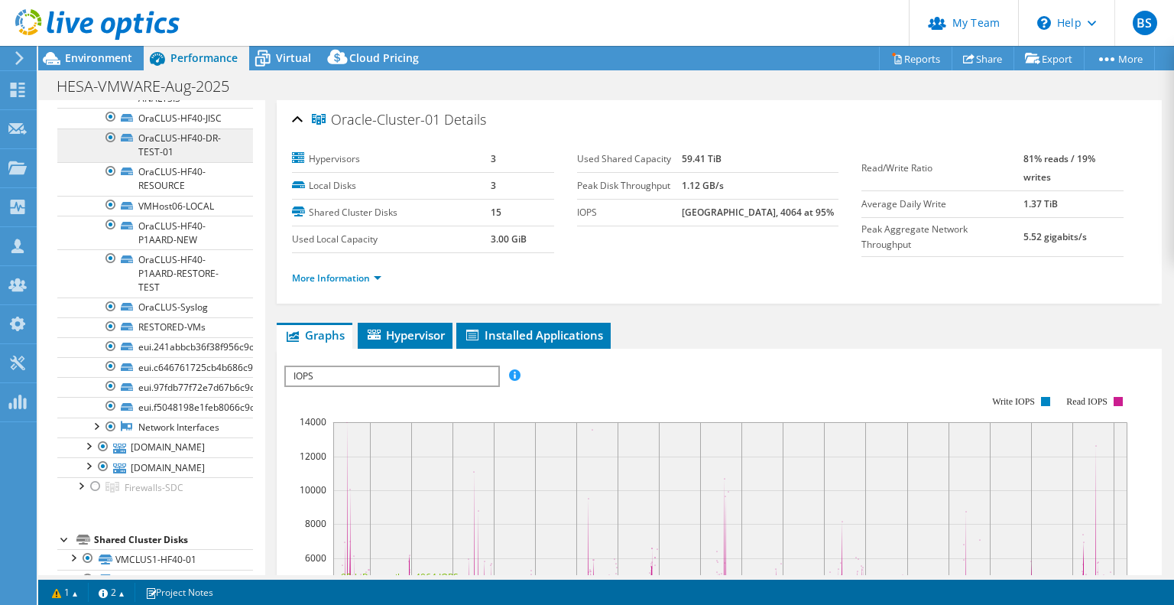
scroll to position [306, 0]
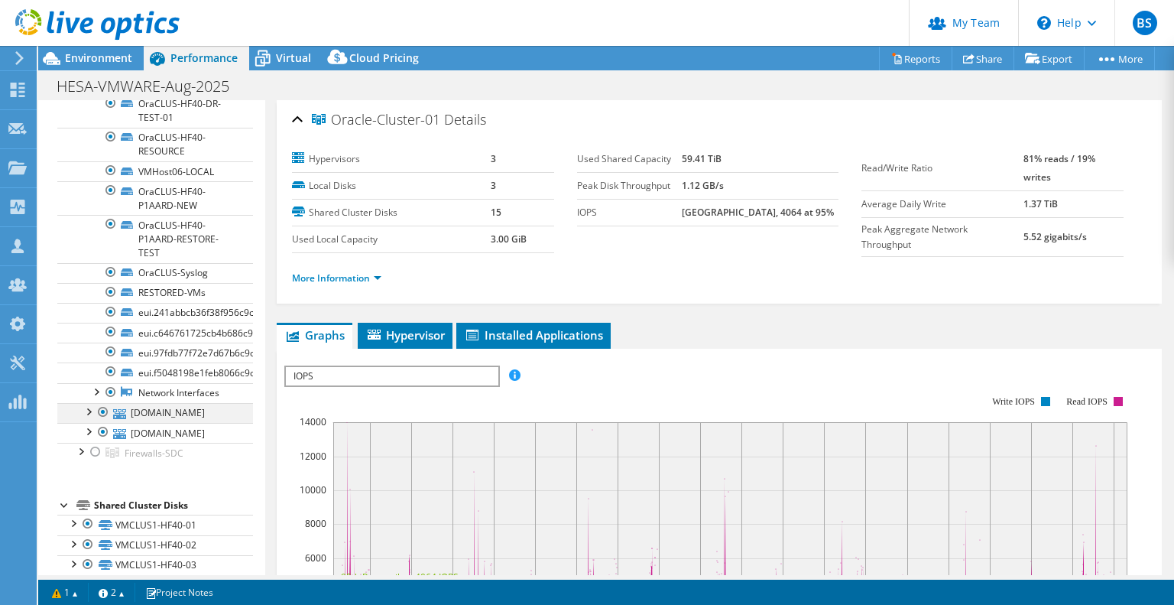
click at [89, 418] on div at bounding box center [87, 410] width 15 height 15
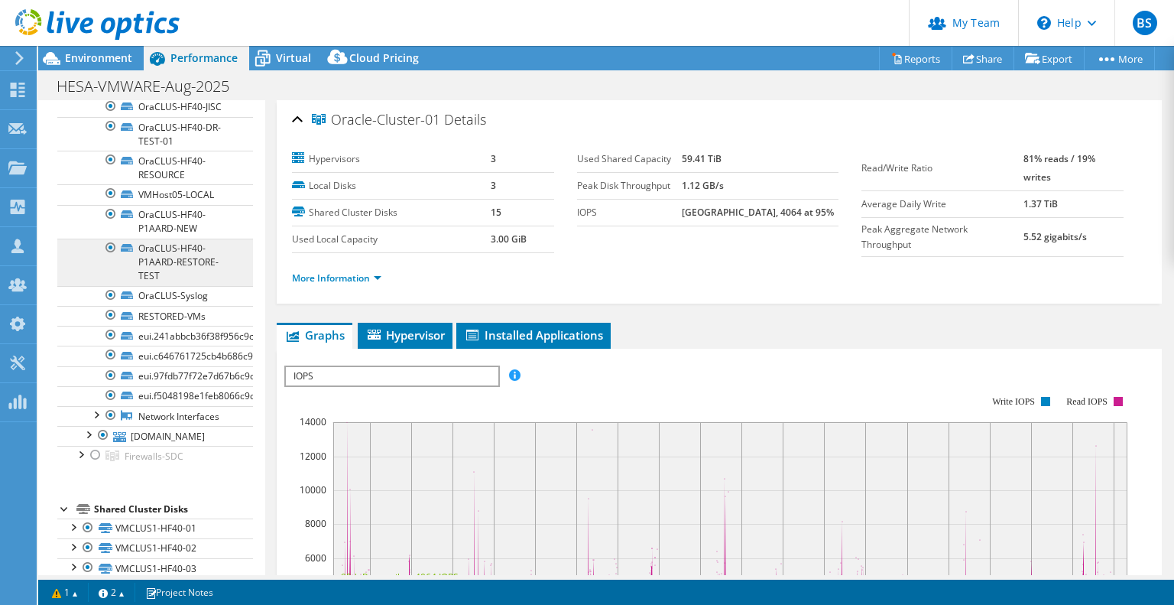
scroll to position [765, 0]
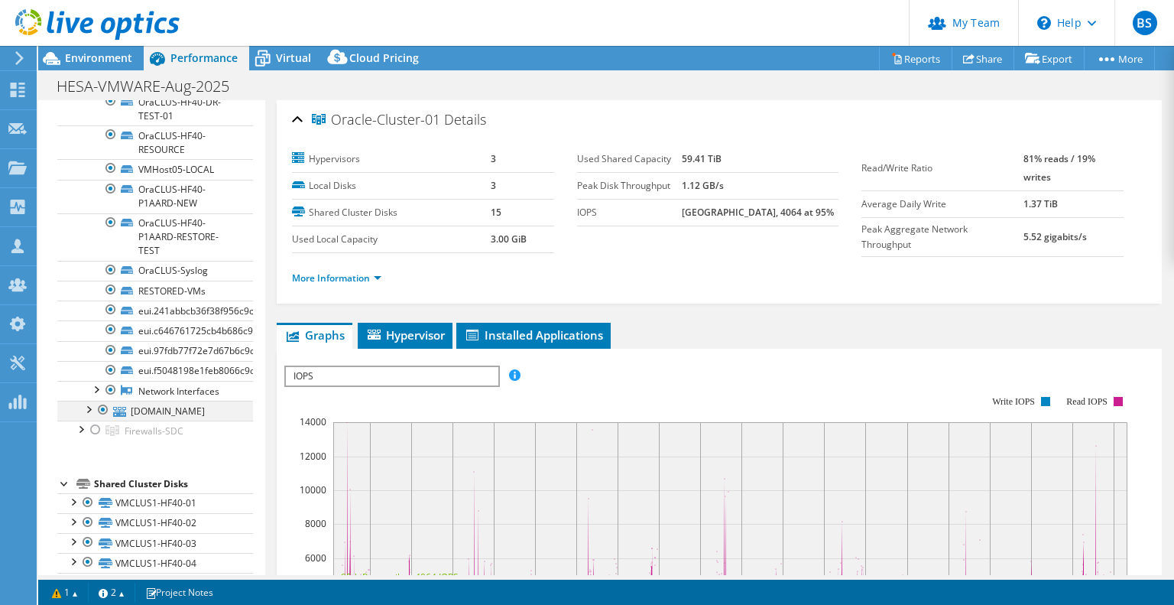
click at [89, 416] on div at bounding box center [87, 408] width 15 height 15
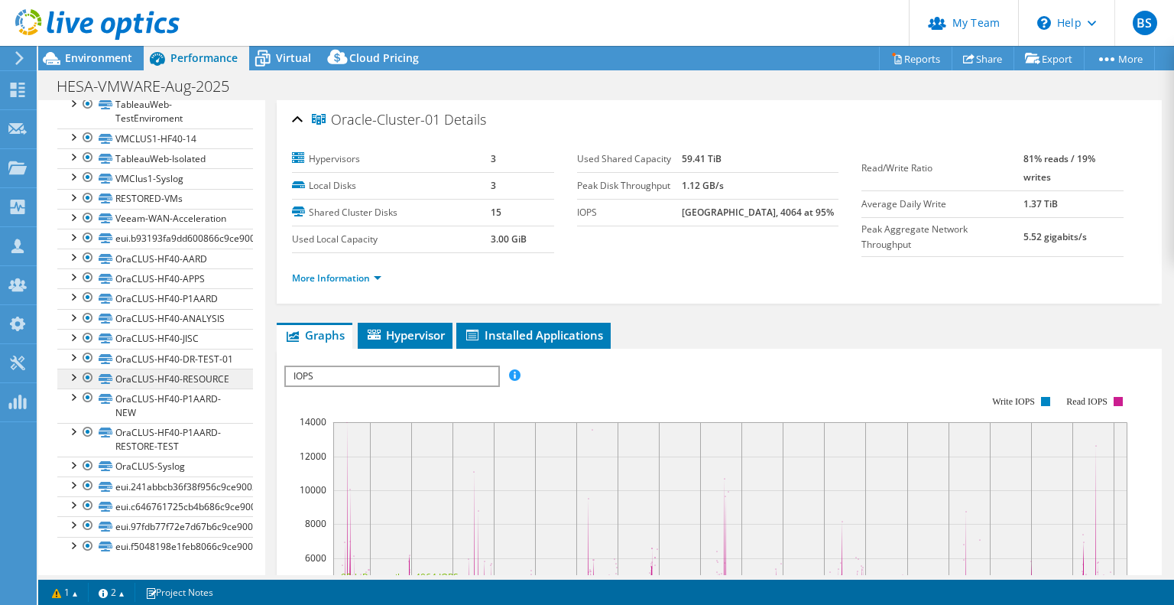
scroll to position [2071, 0]
click at [187, 329] on link "OraCLUS-HF40-JISC" at bounding box center [155, 339] width 196 height 20
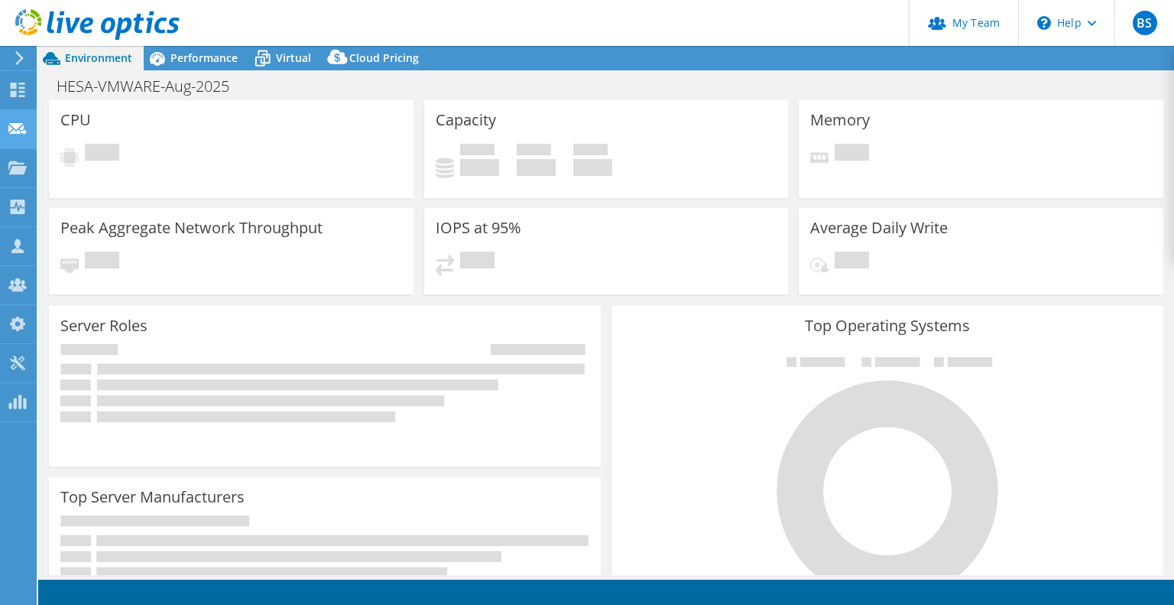
select select "USD"
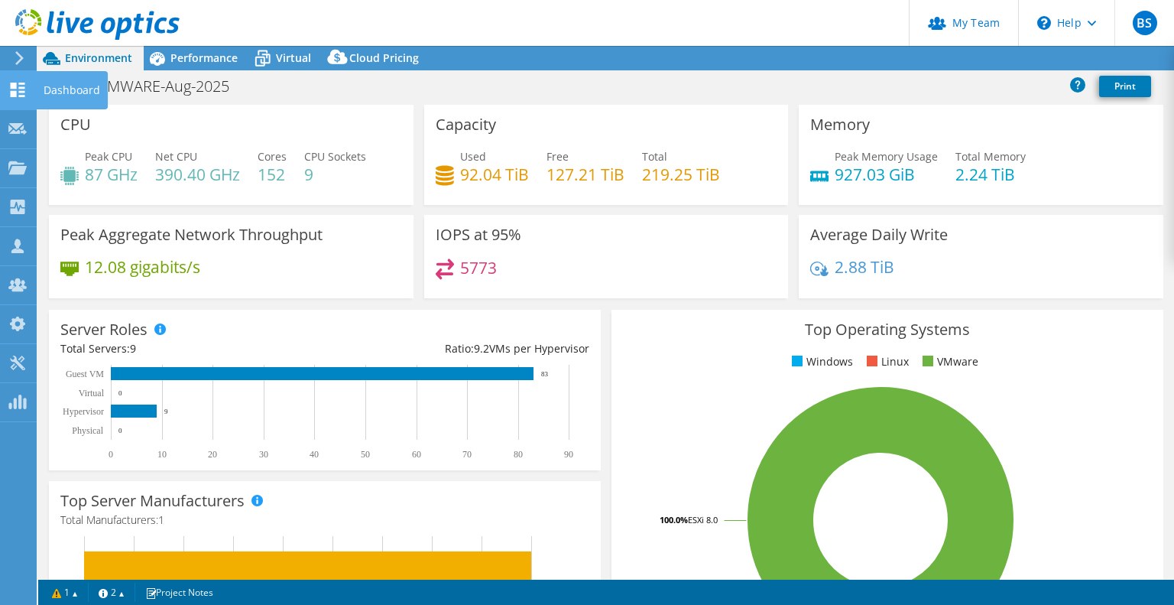
click at [12, 91] on use at bounding box center [18, 90] width 15 height 15
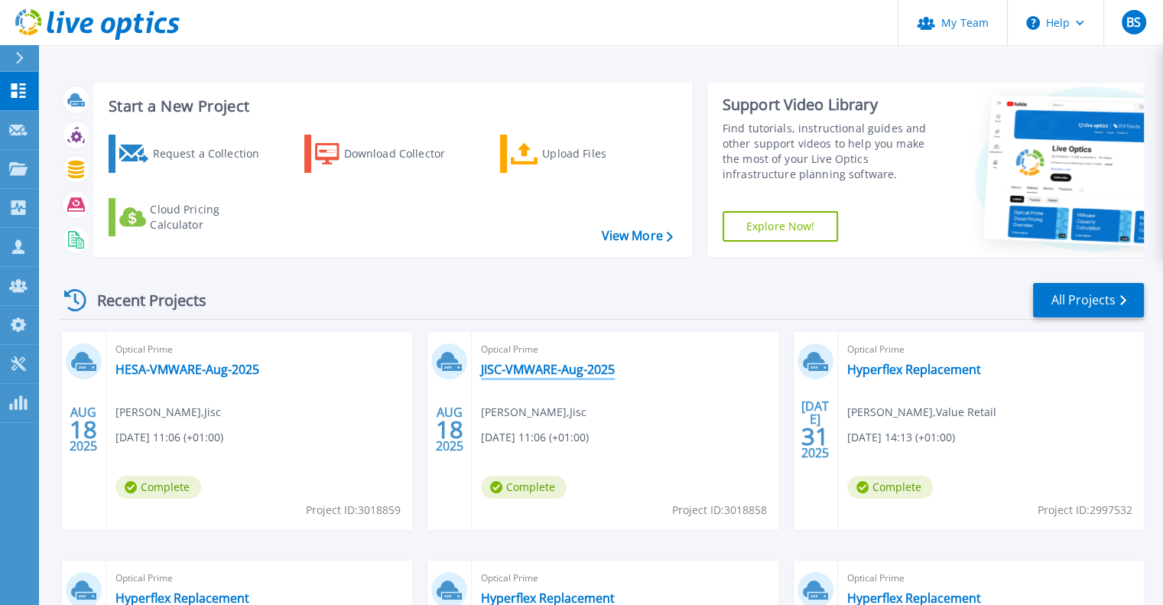
click at [544, 367] on link "JISC-VMWARE-Aug-2025" at bounding box center [548, 369] width 134 height 15
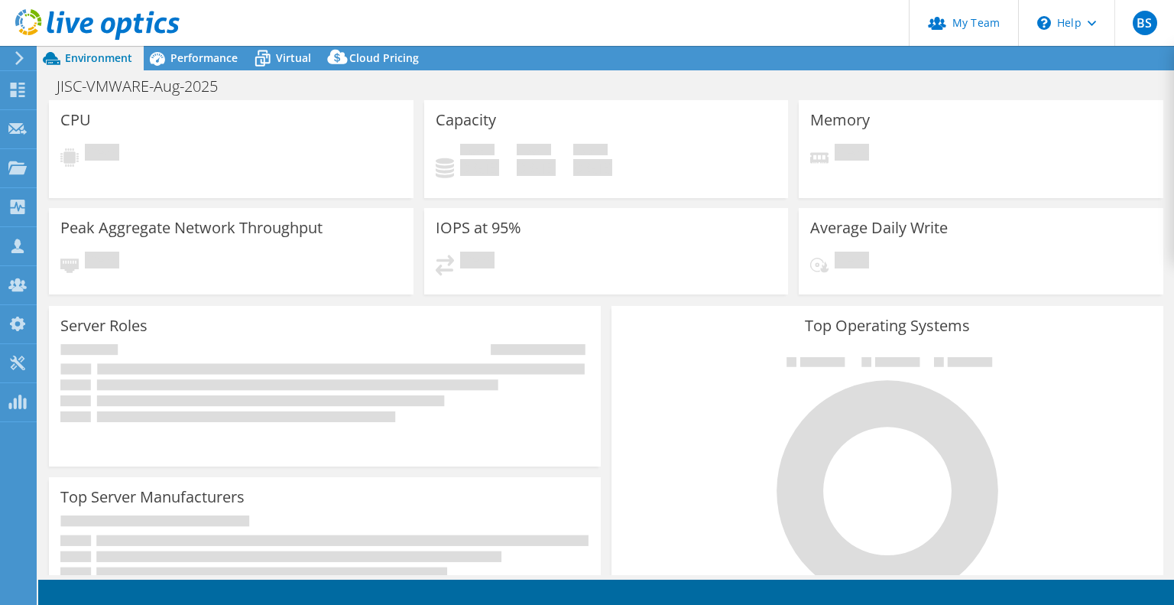
select select "USD"
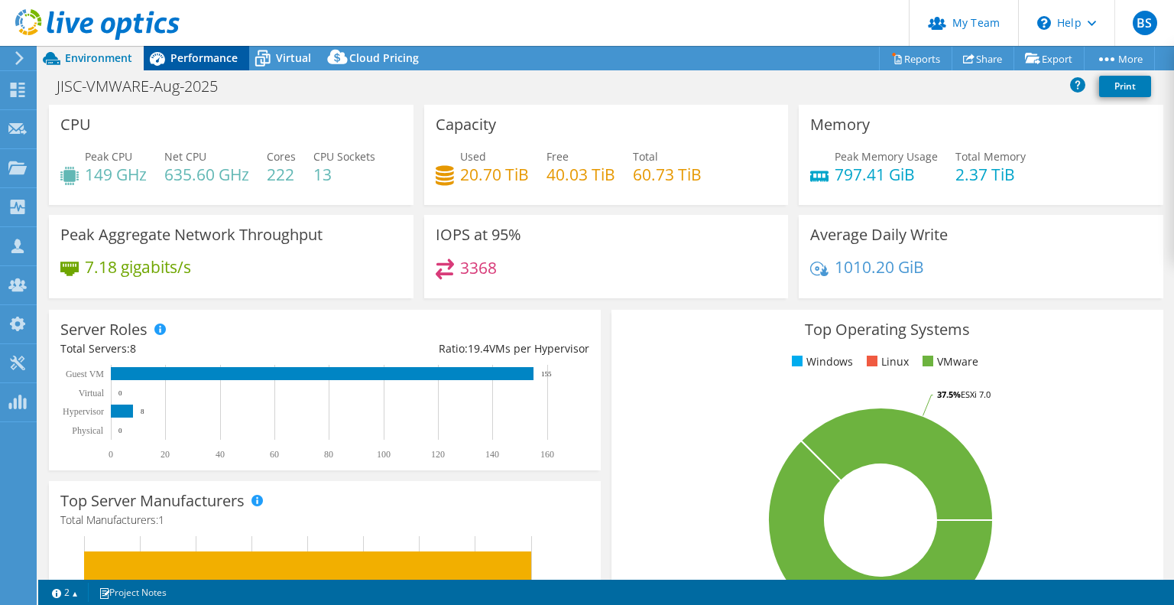
click at [199, 59] on span "Performance" at bounding box center [204, 57] width 67 height 15
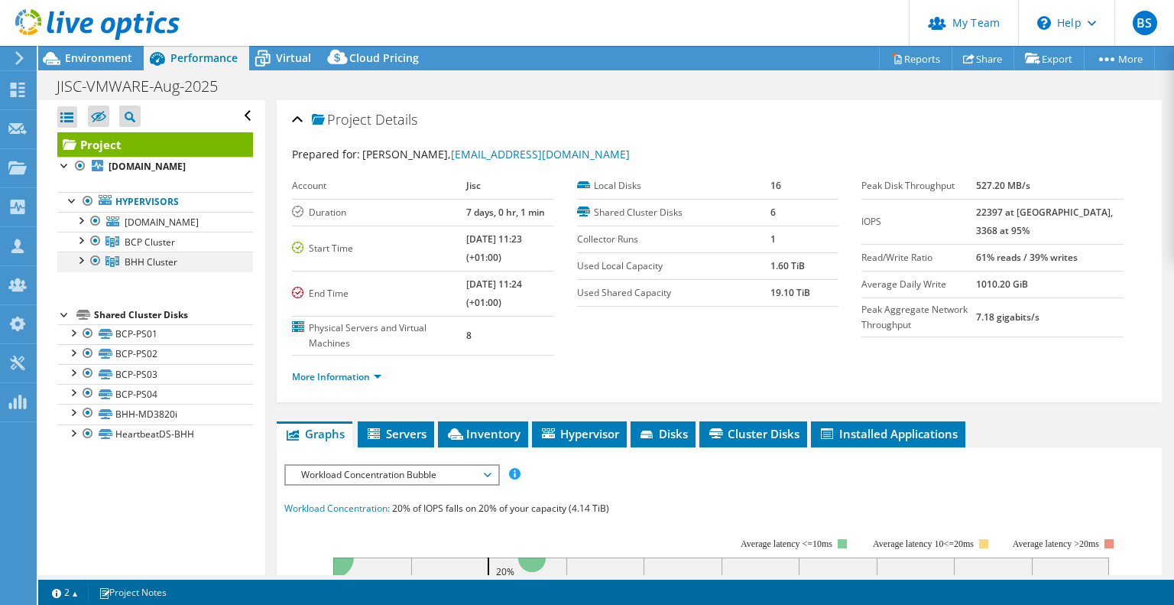
click at [95, 270] on div at bounding box center [95, 261] width 15 height 18
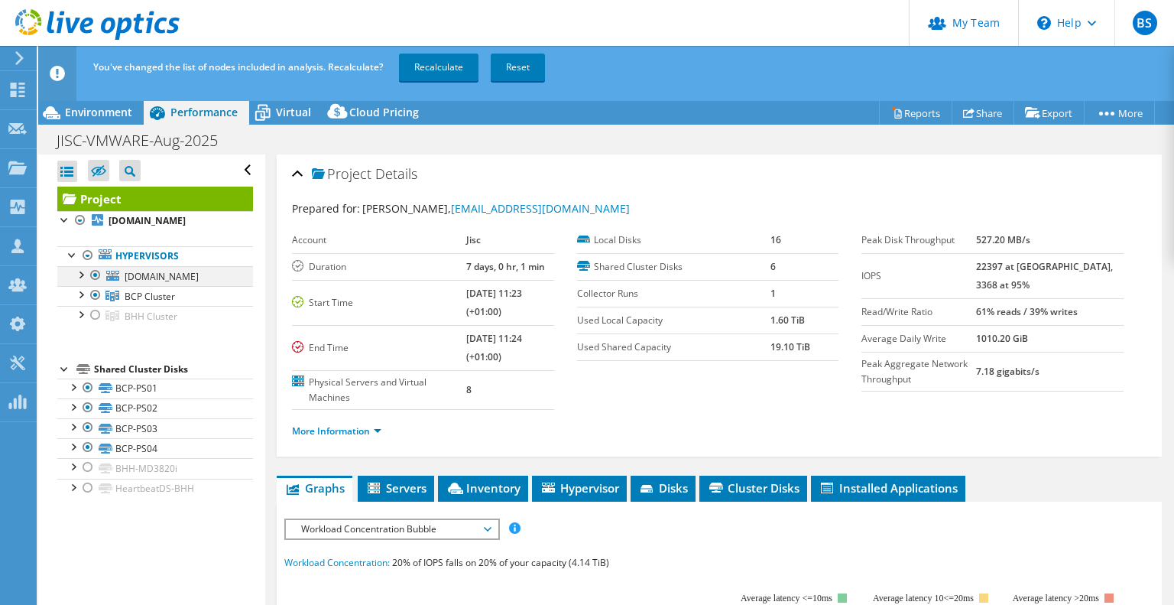
click at [92, 284] on div at bounding box center [95, 275] width 15 height 18
click at [447, 55] on link "Recalculate" at bounding box center [439, 68] width 80 height 28
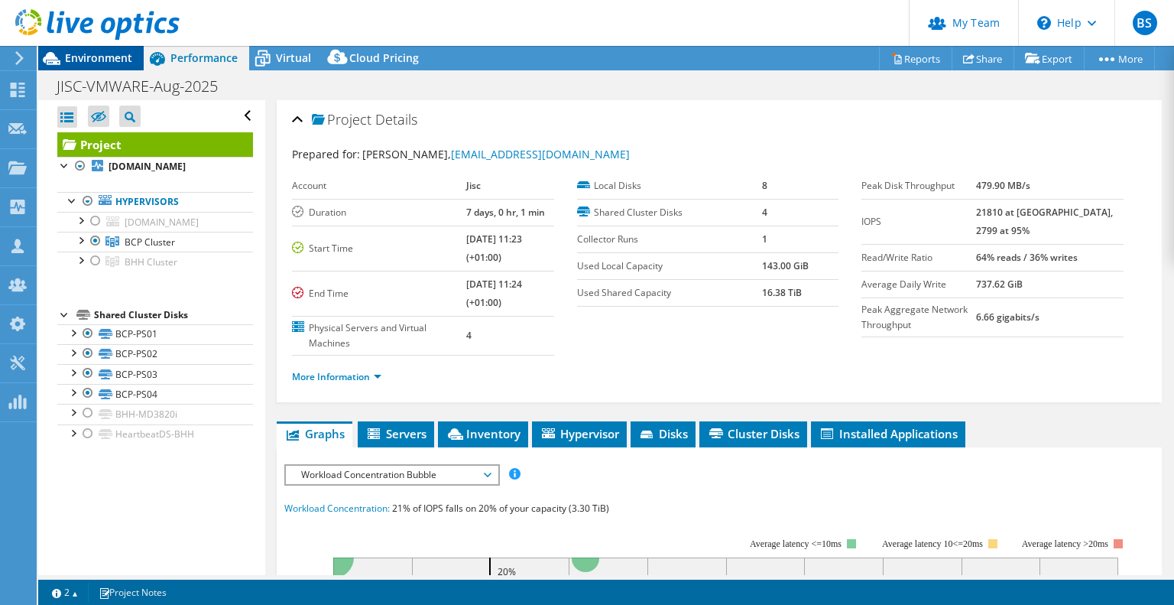
click at [95, 52] on span "Environment" at bounding box center [98, 57] width 67 height 15
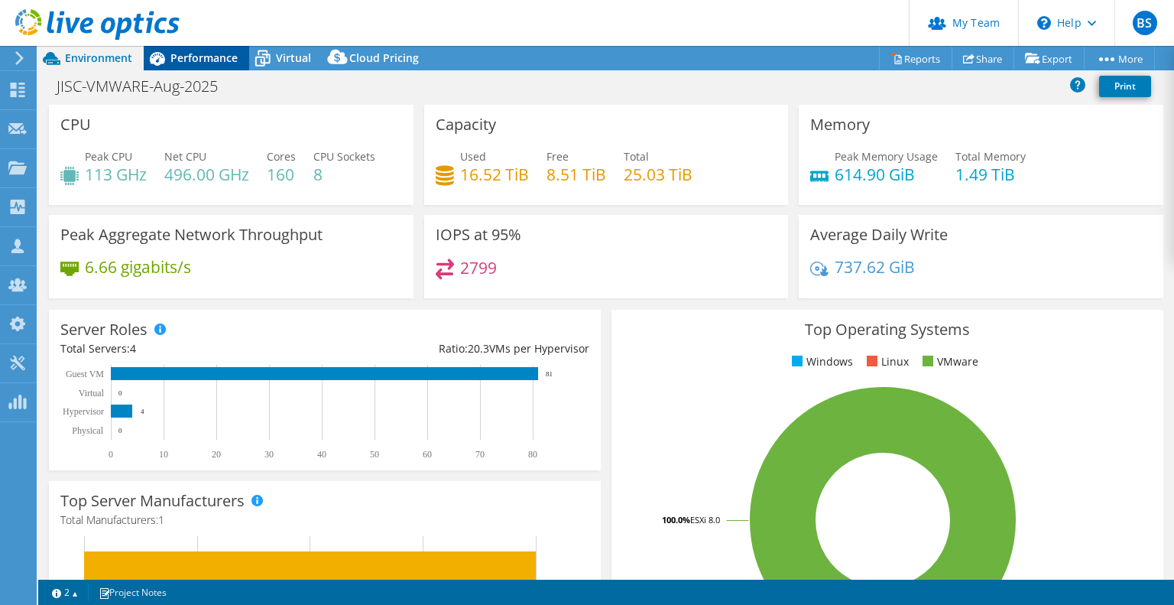
click at [229, 58] on span "Performance" at bounding box center [204, 57] width 67 height 15
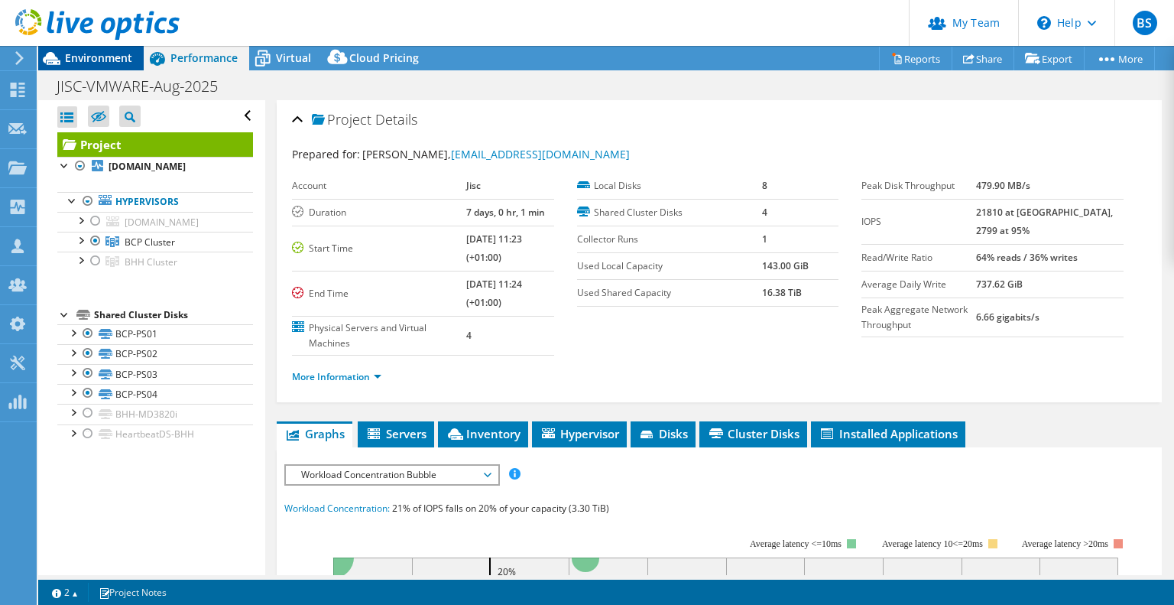
click at [76, 55] on span "Environment" at bounding box center [98, 57] width 67 height 15
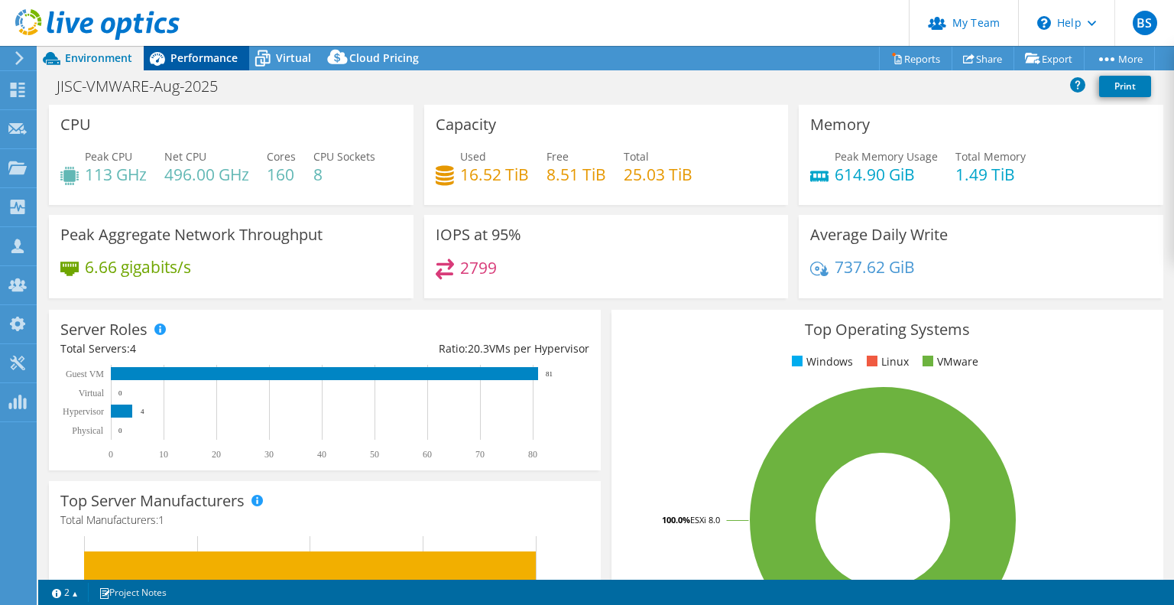
click at [213, 60] on span "Performance" at bounding box center [204, 57] width 67 height 15
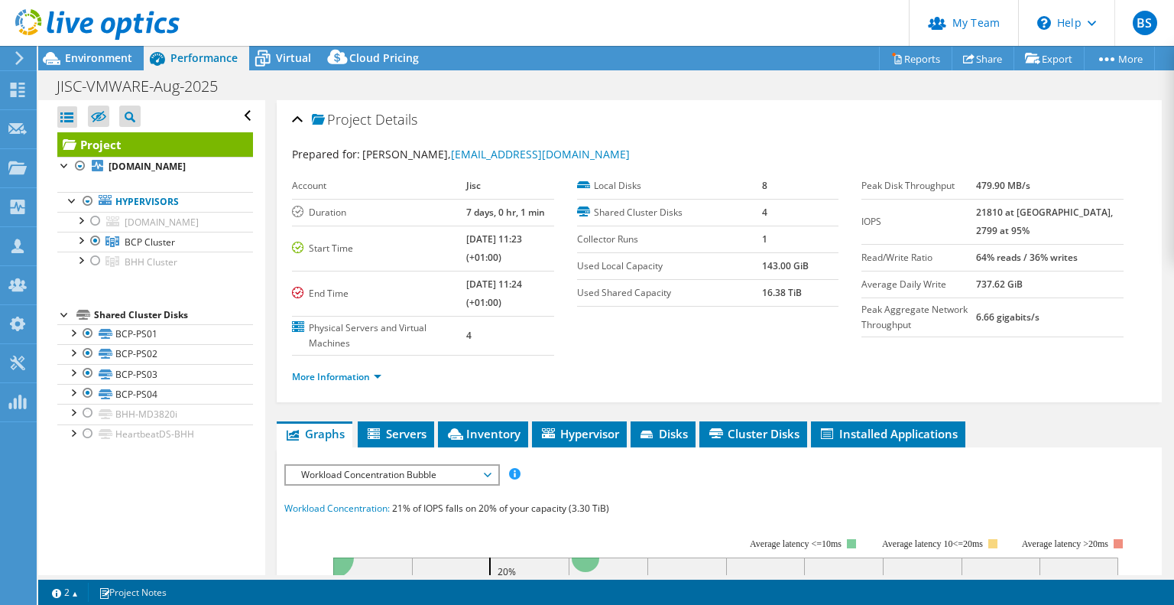
click at [106, 47] on div at bounding box center [90, 25] width 180 height 51
click at [107, 58] on span "Environment" at bounding box center [98, 57] width 67 height 15
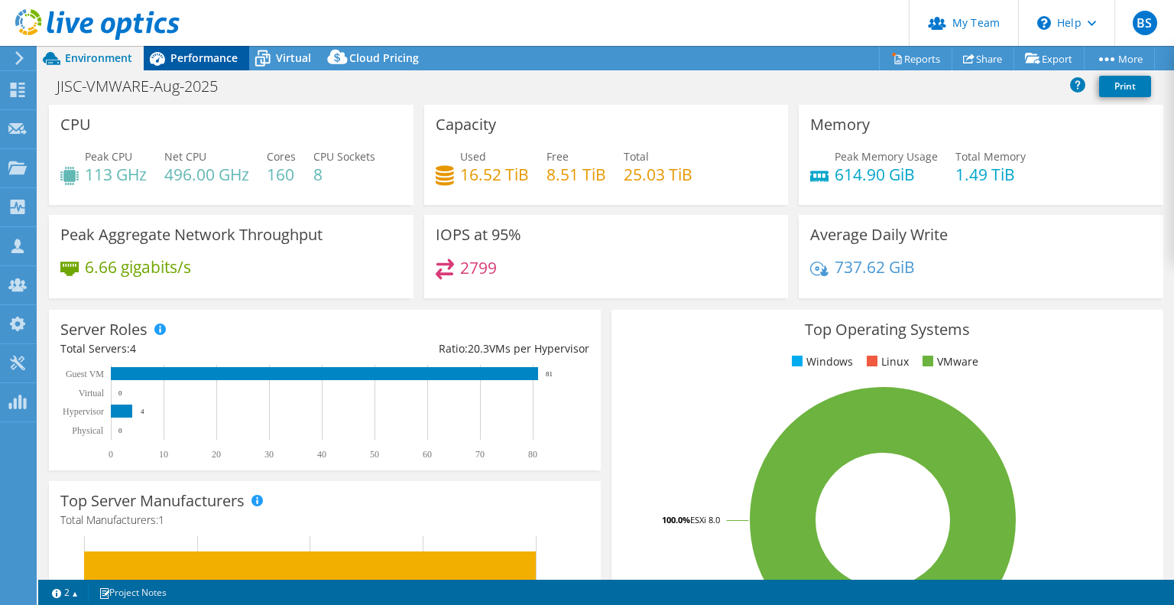
click at [187, 54] on span "Performance" at bounding box center [204, 57] width 67 height 15
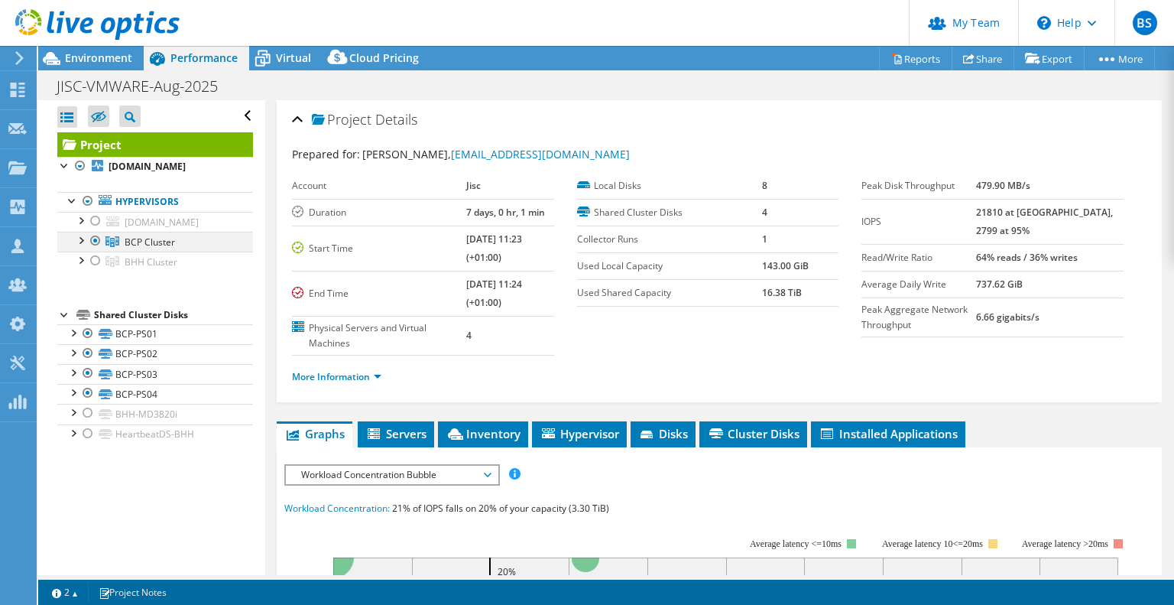
click at [75, 247] on div at bounding box center [80, 239] width 15 height 15
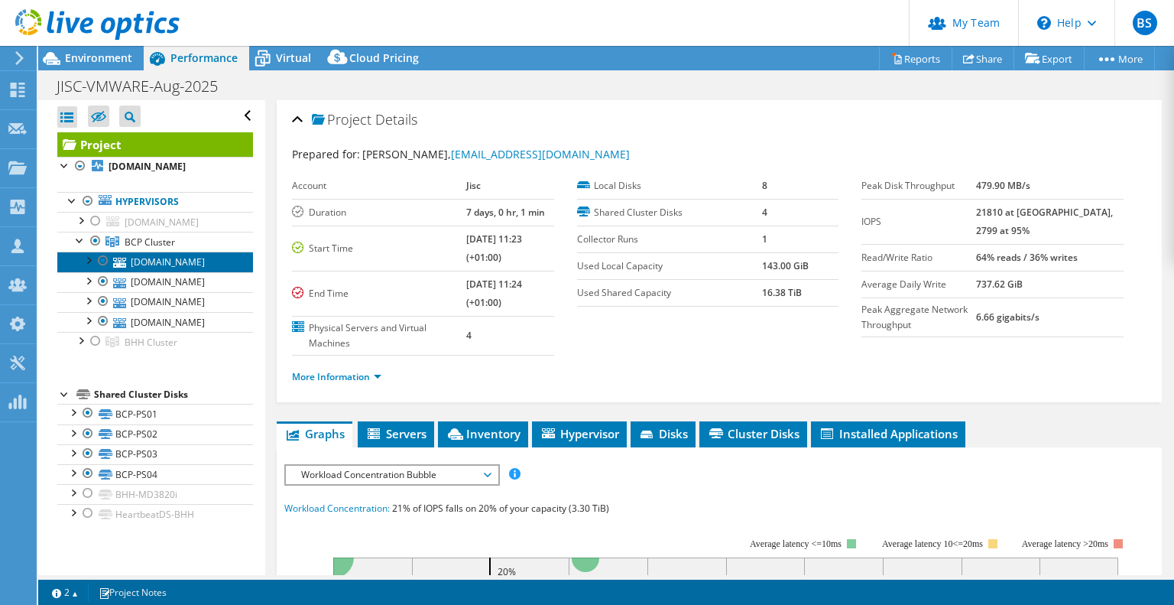
click at [141, 271] on link "esx17.corp.jisc.ac.uk" at bounding box center [155, 262] width 196 height 20
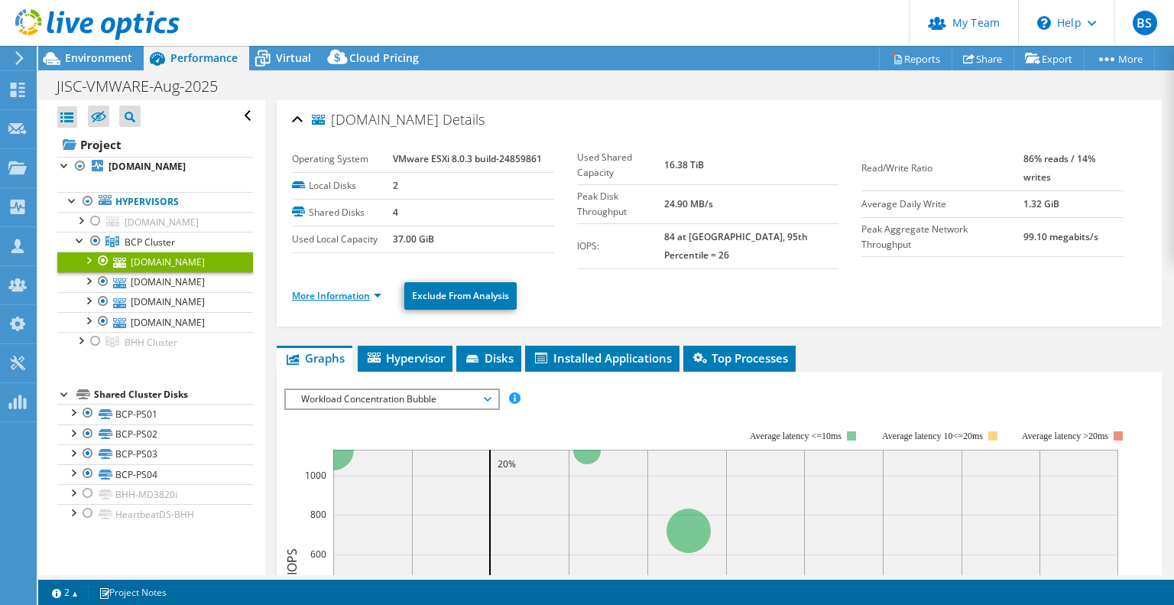
click at [349, 289] on link "More Information" at bounding box center [336, 295] width 89 height 13
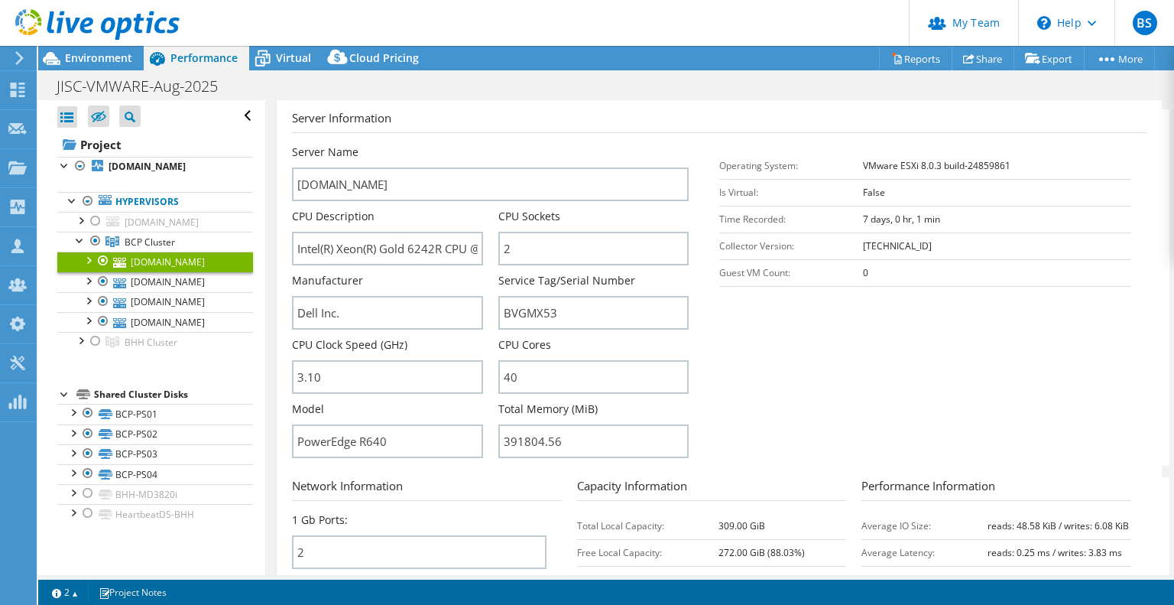
scroll to position [153, 0]
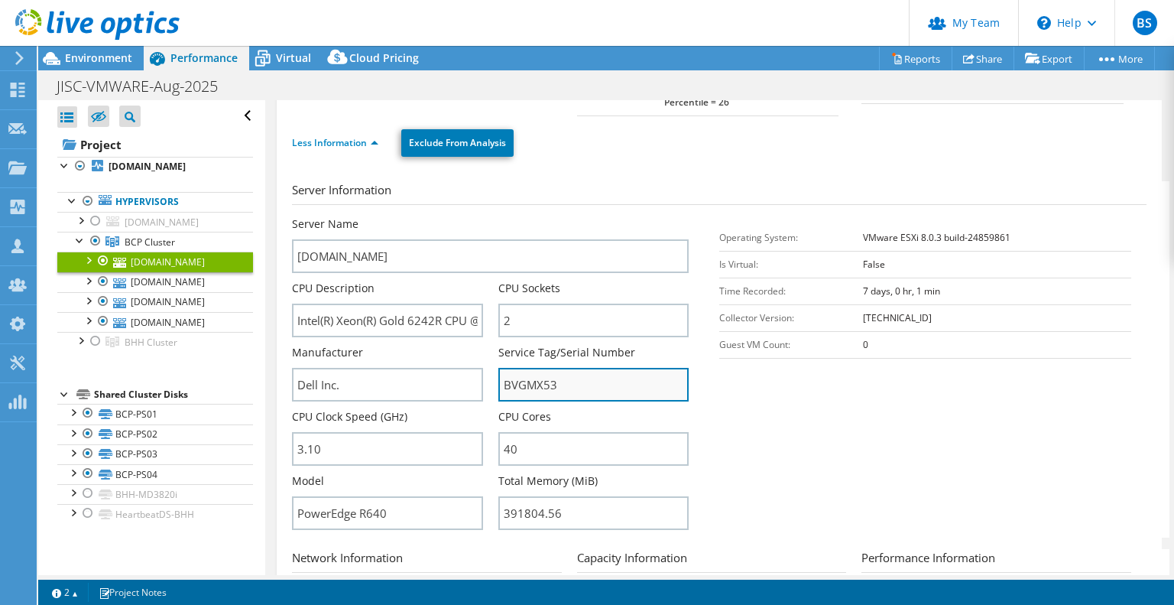
click at [528, 373] on input "BVGMX53" at bounding box center [594, 385] width 190 height 34
click at [529, 370] on input "BVGMX53" at bounding box center [594, 385] width 190 height 34
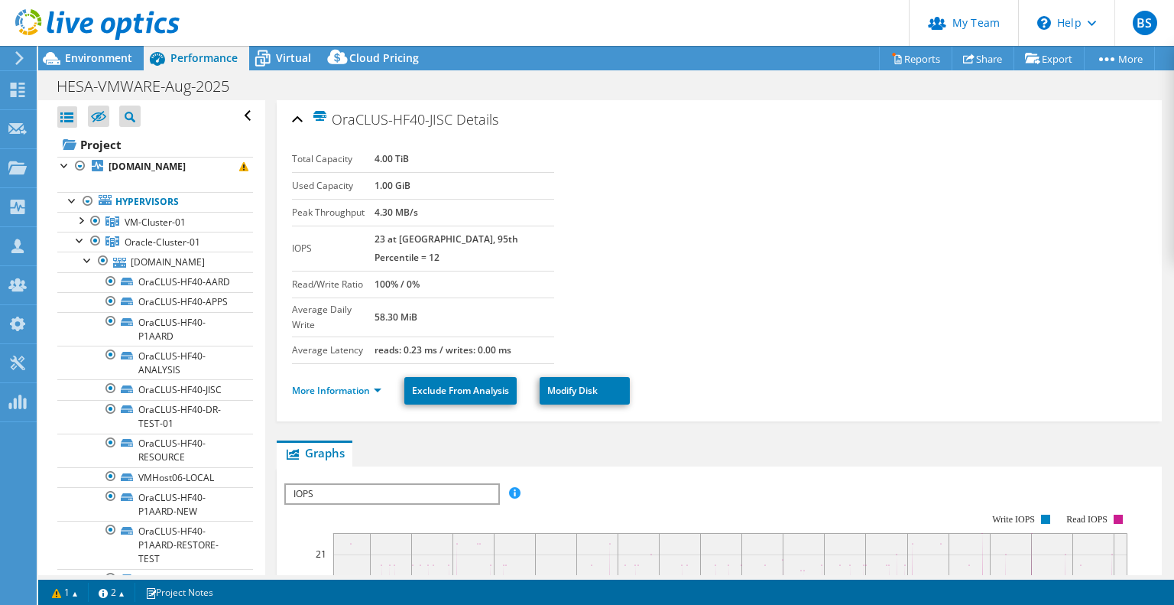
select select "USD"
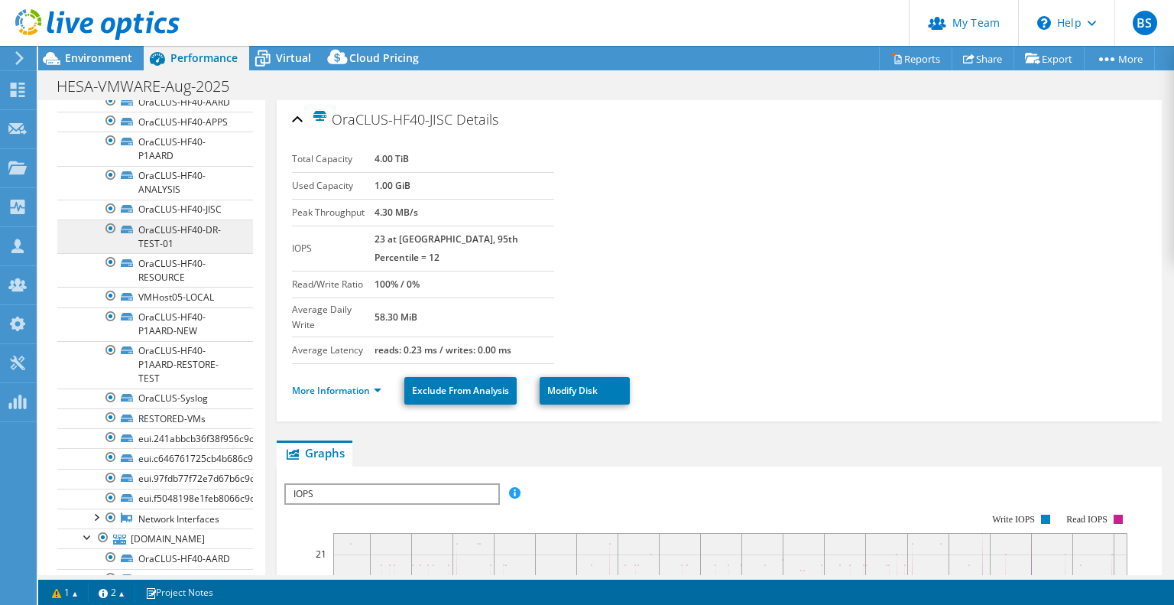
scroll to position [615, 0]
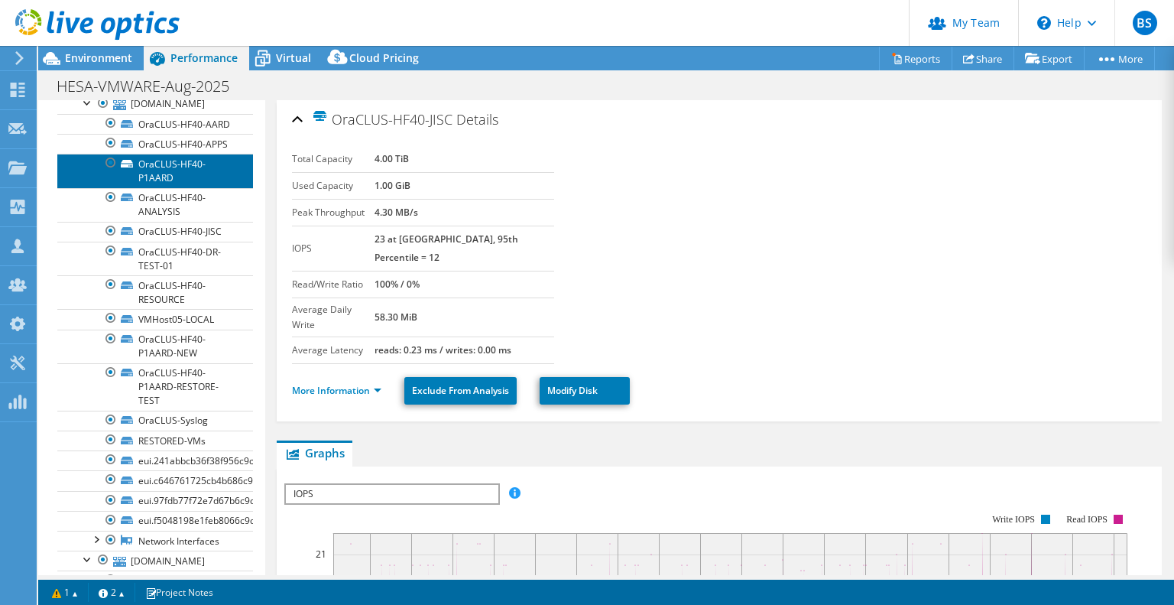
click at [193, 187] on link "OraCLUS-HF40-P1AARD" at bounding box center [155, 171] width 196 height 34
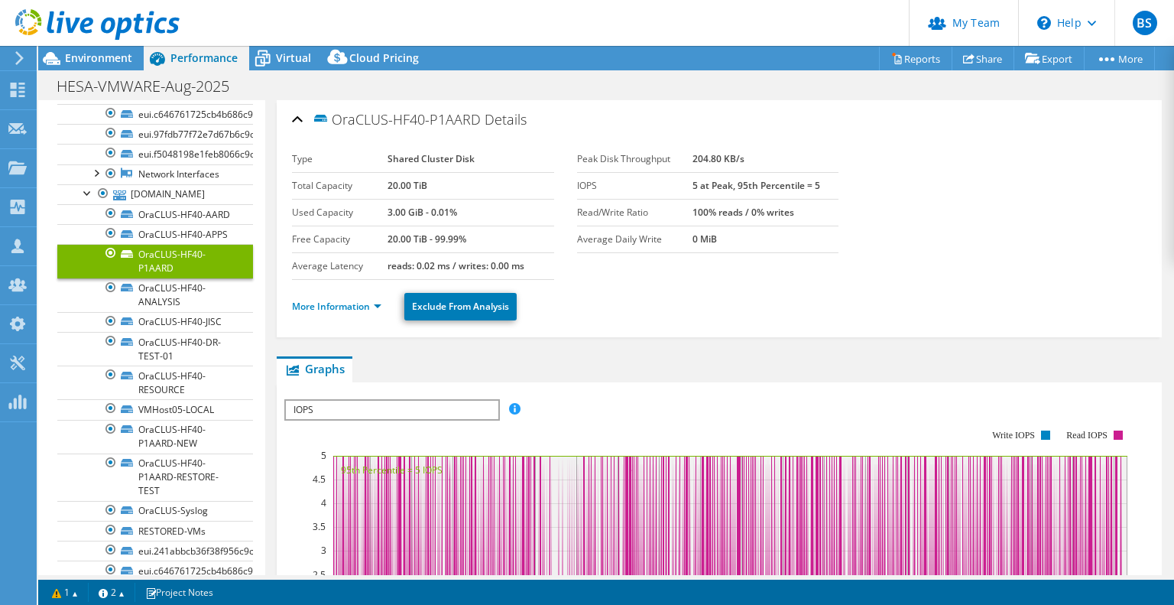
scroll to position [444, 0]
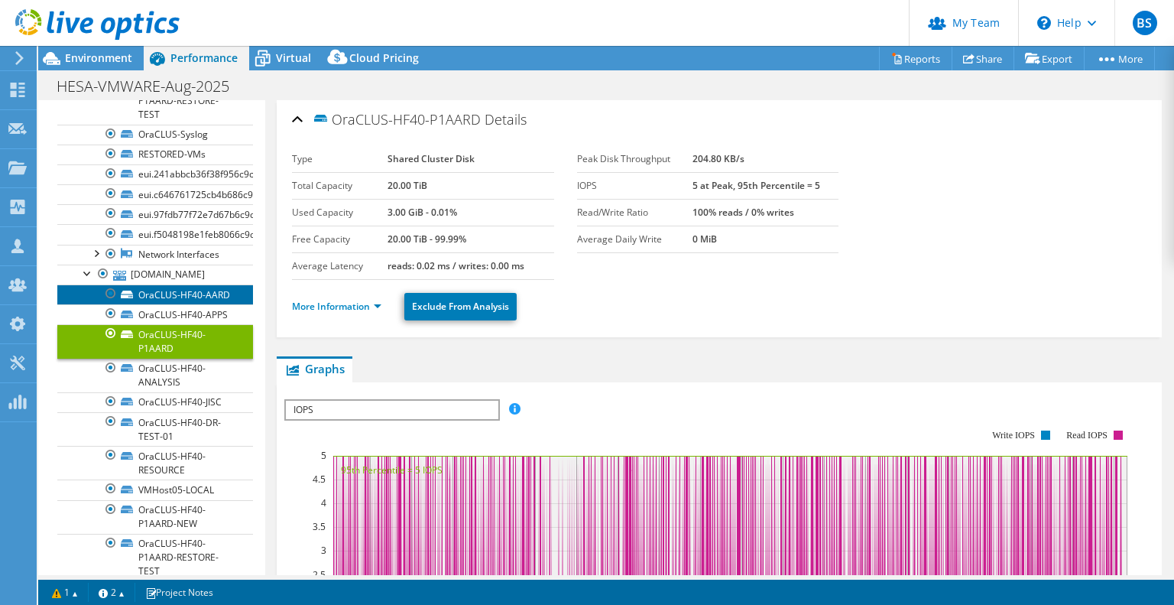
click at [174, 304] on link "OraCLUS-HF40-AARD" at bounding box center [155, 294] width 196 height 20
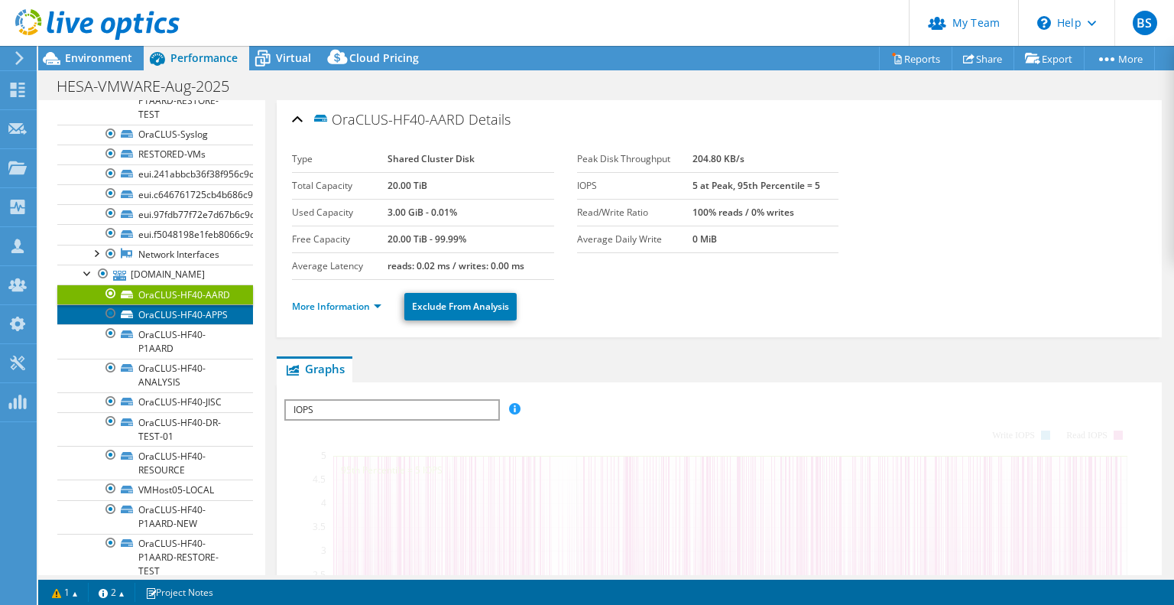
click at [191, 324] on link "OraCLUS-HF40-APPS" at bounding box center [155, 314] width 196 height 20
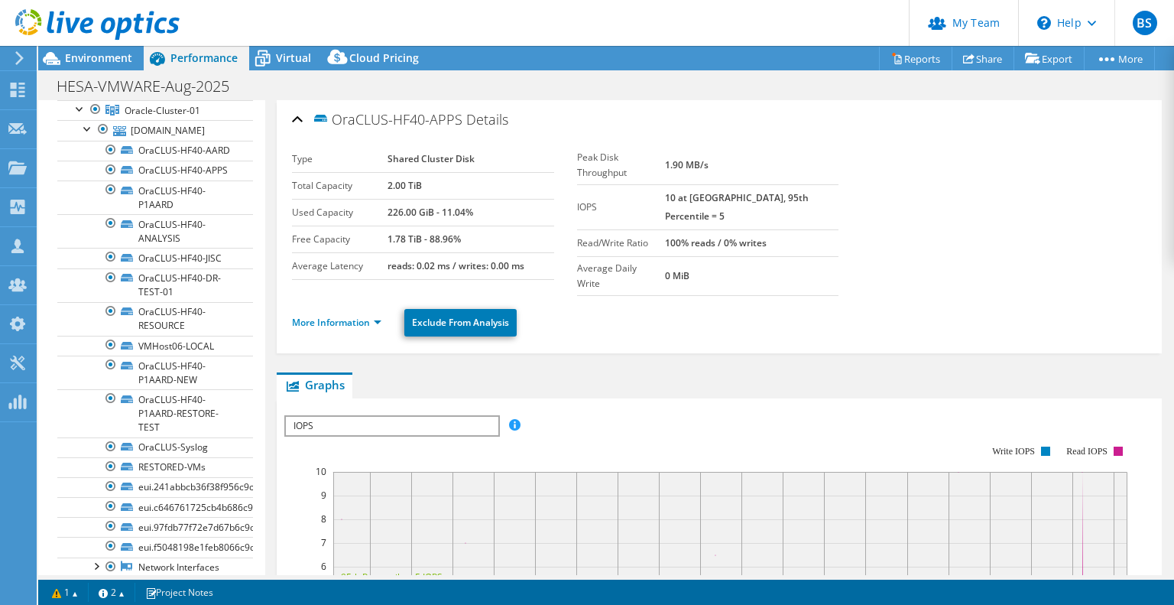
scroll to position [128, 0]
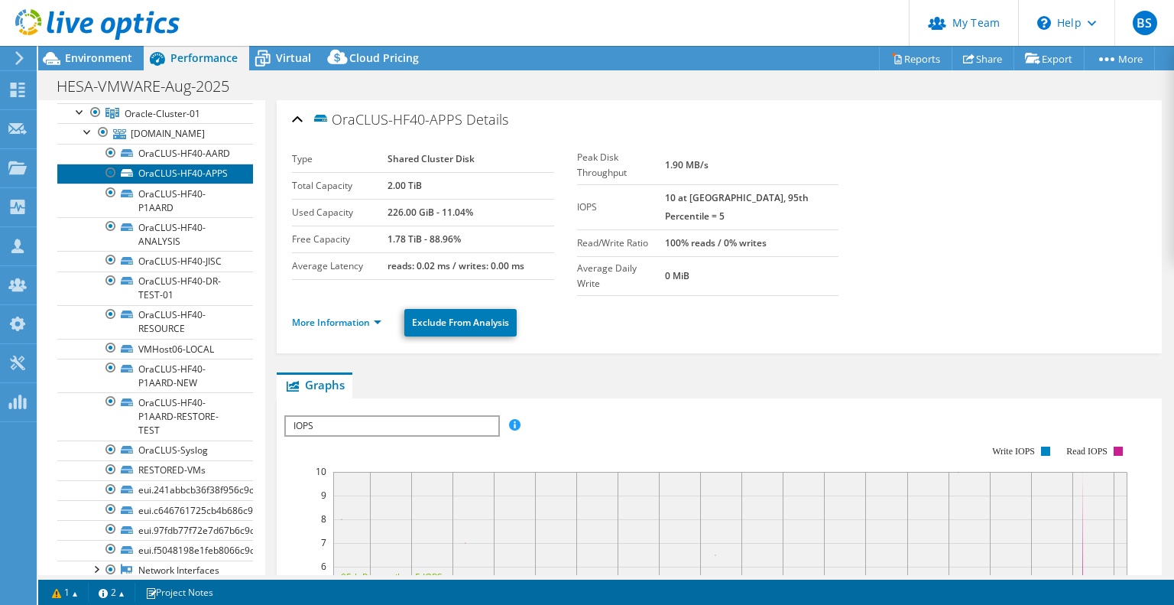
click at [188, 184] on link "OraCLUS-HF40-APPS" at bounding box center [155, 174] width 196 height 20
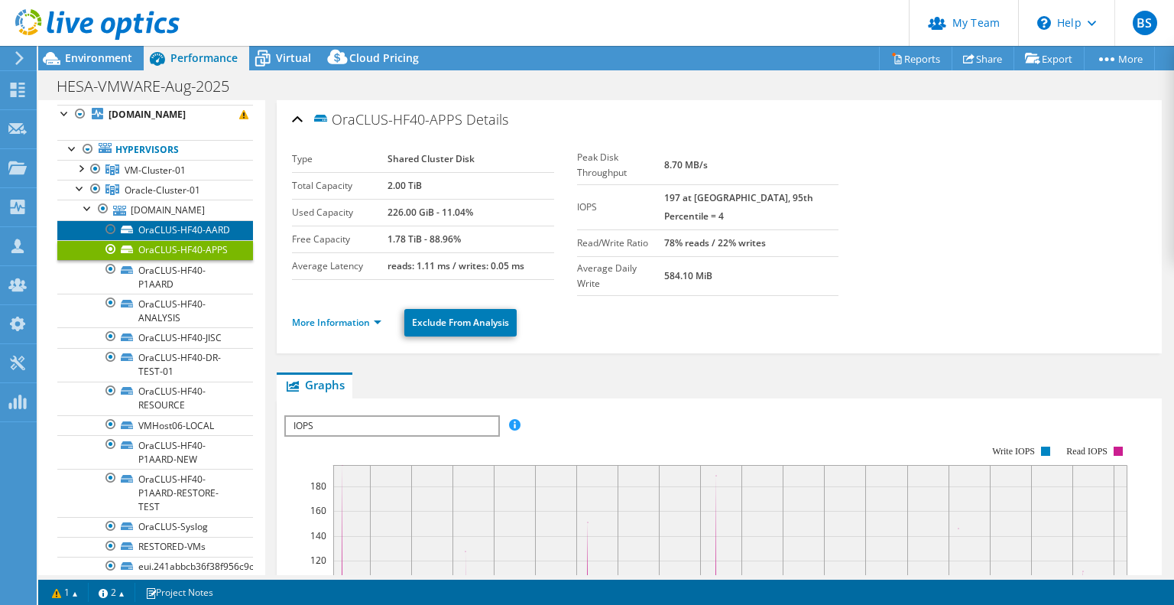
click at [158, 220] on link "OraCLUS-HF40-AARD" at bounding box center [155, 230] width 196 height 20
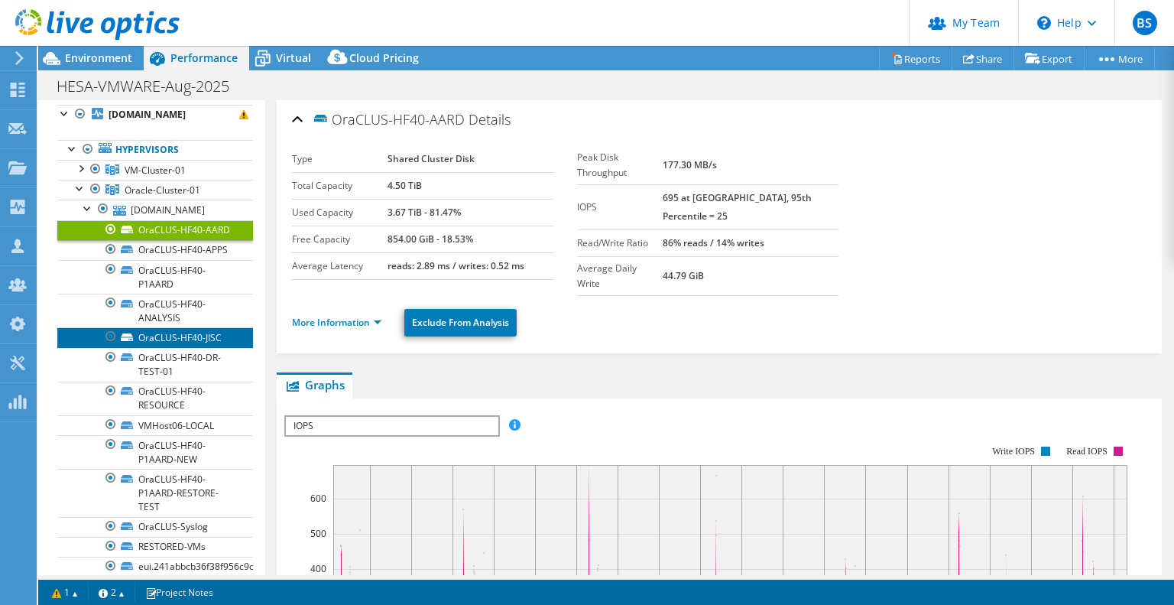
click at [190, 347] on link "OraCLUS-HF40-JISC" at bounding box center [155, 337] width 196 height 20
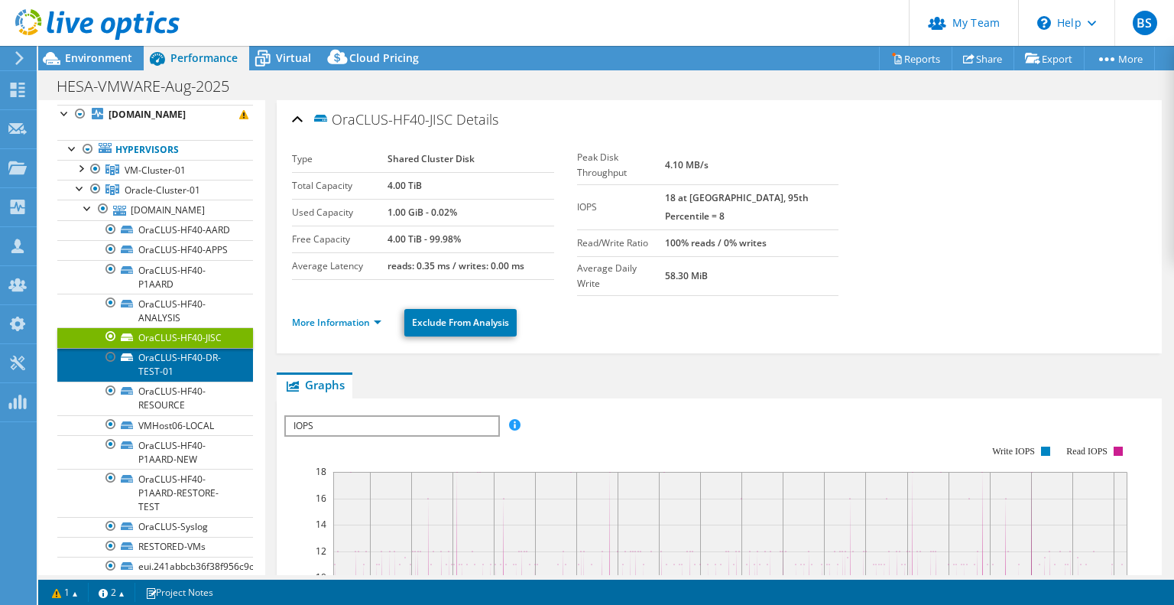
click at [200, 382] on link "OraCLUS-HF40-DR-TEST-01" at bounding box center [155, 365] width 196 height 34
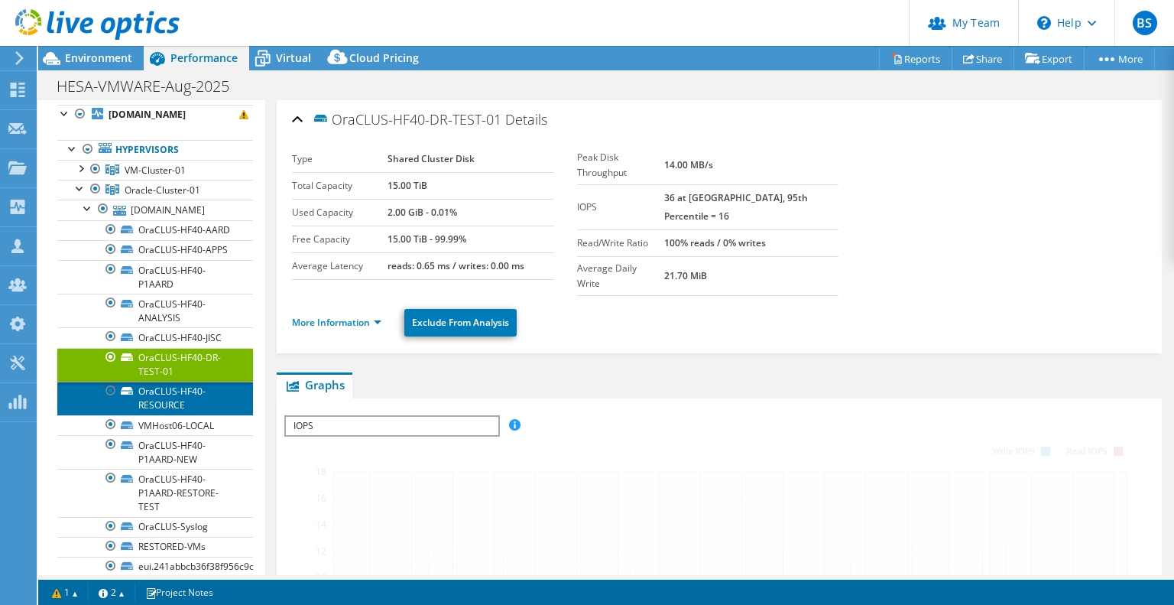
click at [211, 411] on link "OraCLUS-HF40-RESOURCE" at bounding box center [155, 399] width 196 height 34
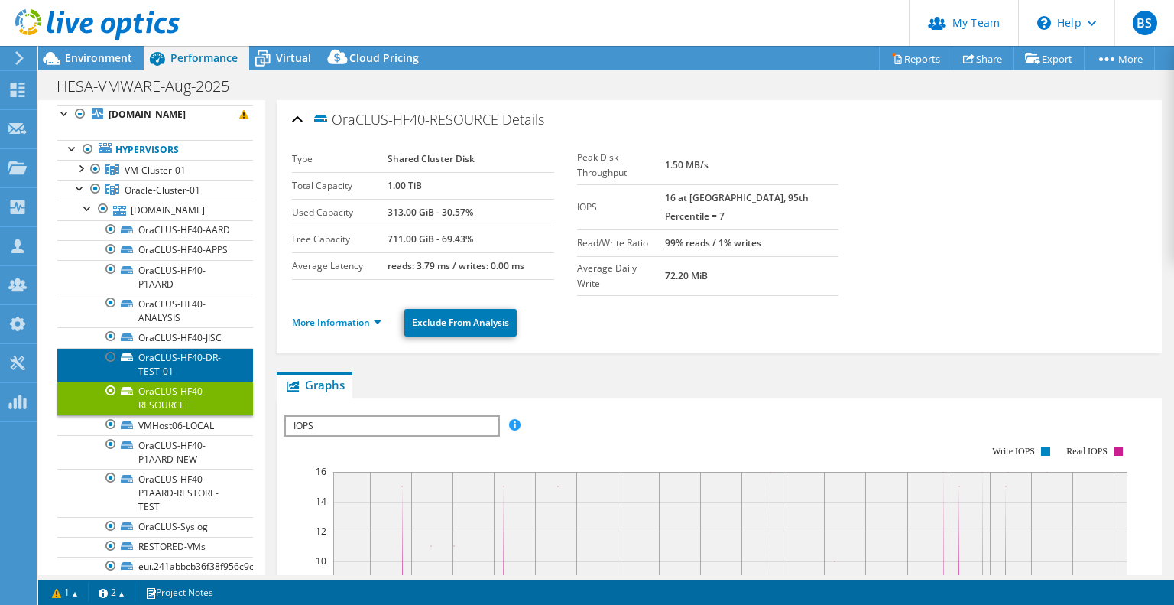
click at [184, 382] on link "OraCLUS-HF40-DR-TEST-01" at bounding box center [155, 365] width 196 height 34
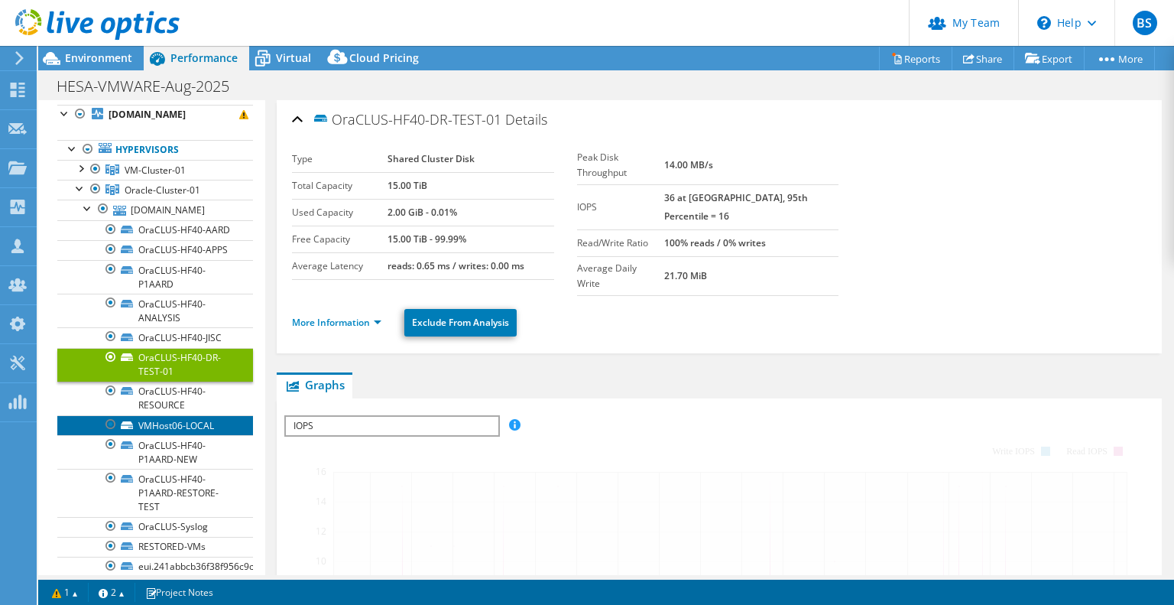
click at [198, 435] on link "VMHost06-LOCAL" at bounding box center [155, 425] width 196 height 20
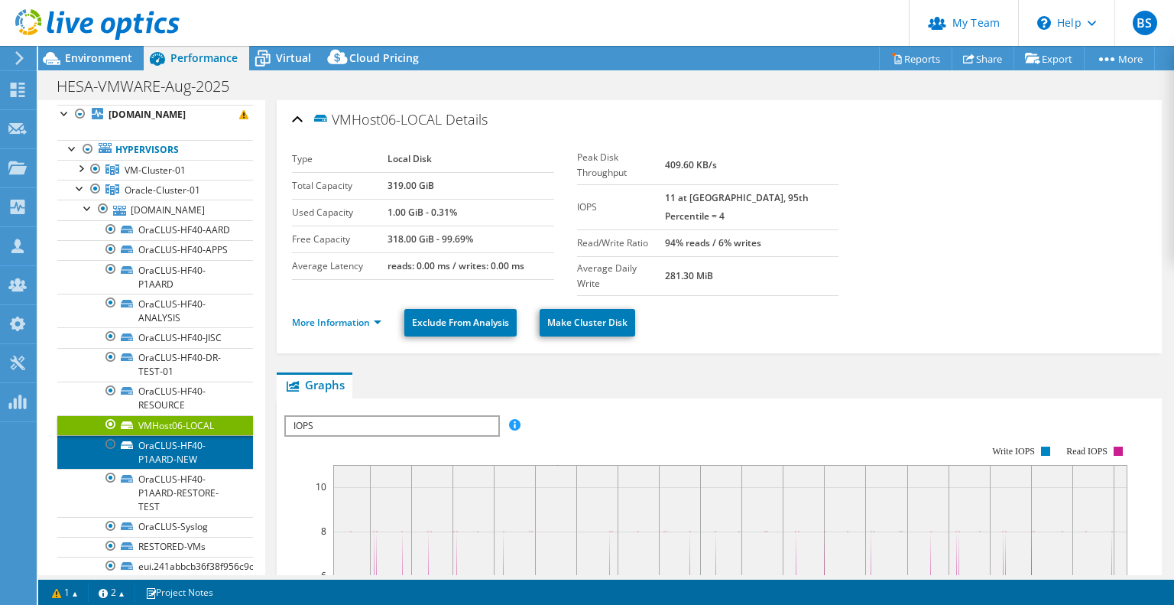
click at [184, 469] on link "OraCLUS-HF40-P1AARD-NEW" at bounding box center [155, 452] width 196 height 34
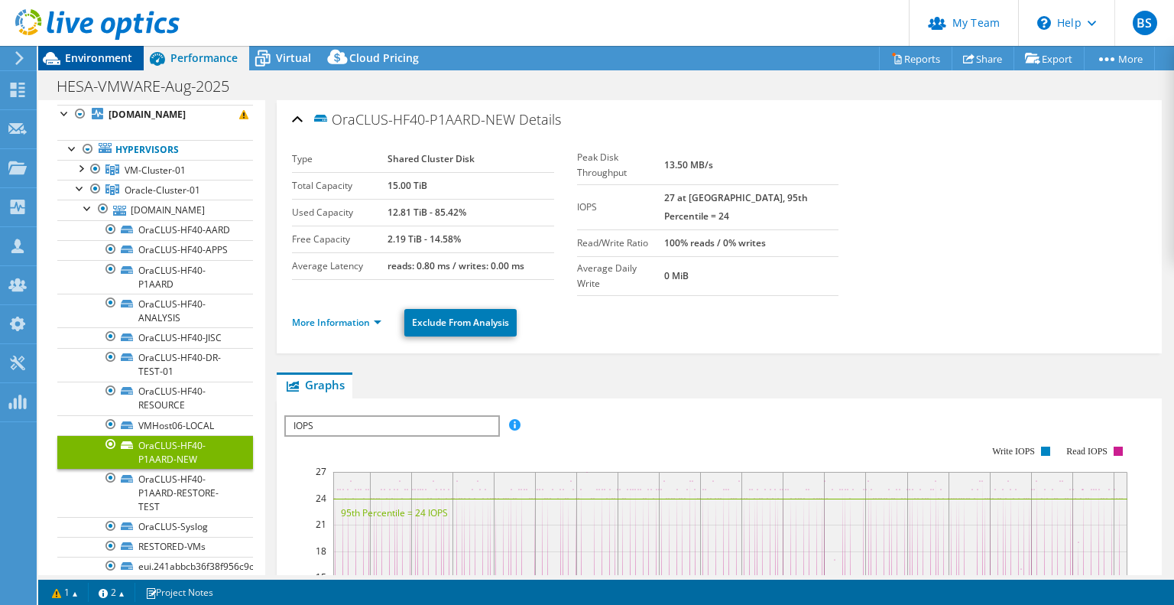
click at [70, 59] on span "Environment" at bounding box center [98, 57] width 67 height 15
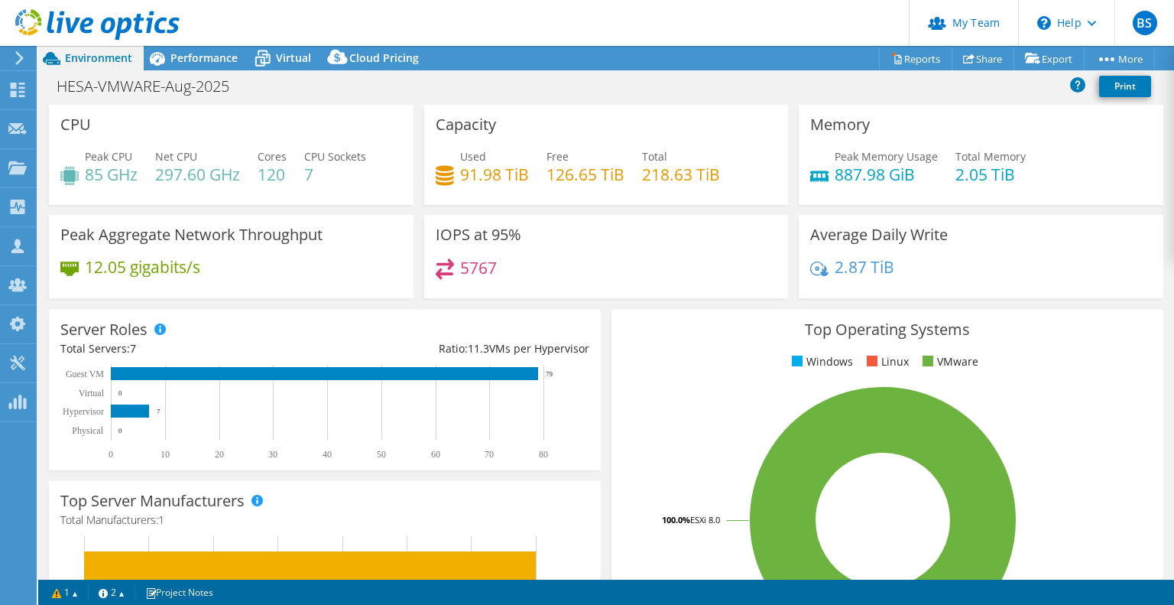
select select "USD"
click at [194, 50] on span "Performance" at bounding box center [204, 57] width 67 height 15
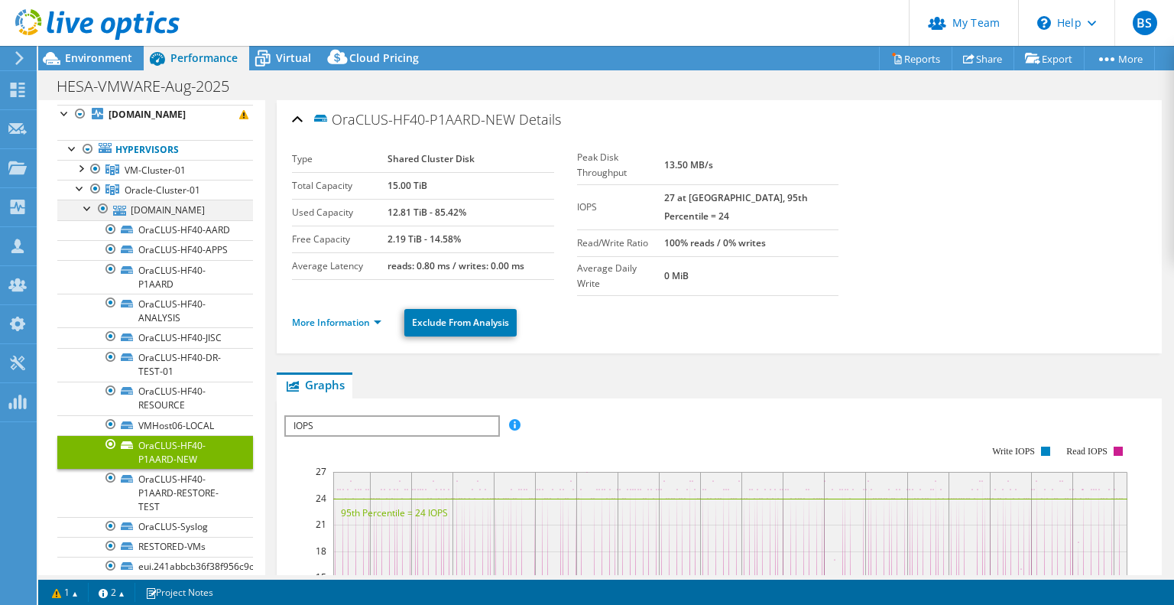
click at [83, 206] on div at bounding box center [87, 207] width 15 height 15
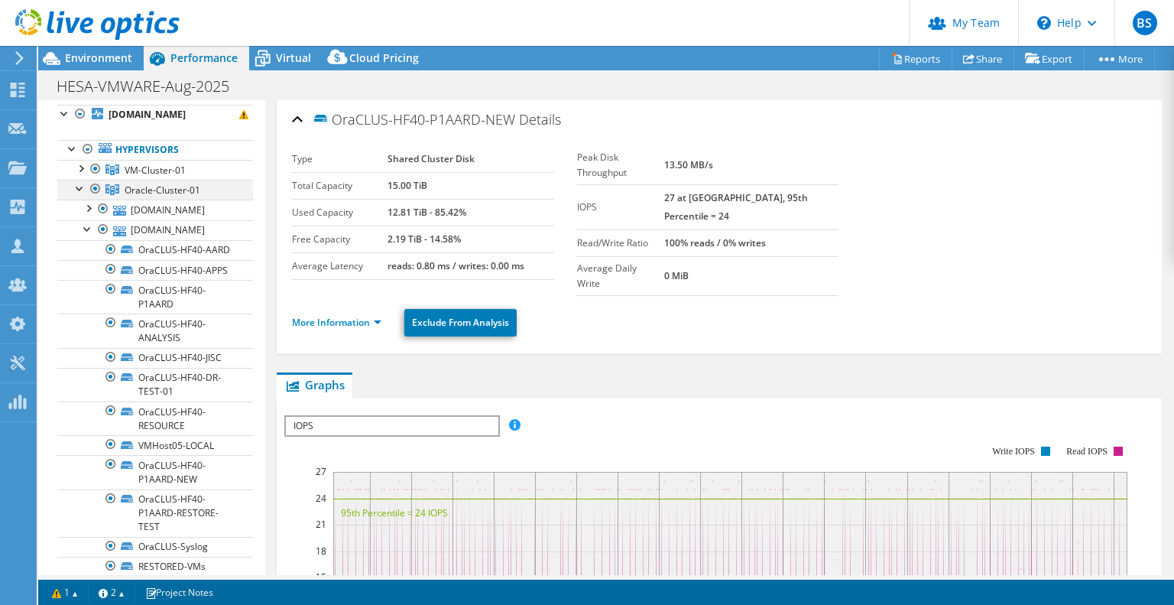
click at [74, 187] on div at bounding box center [80, 187] width 15 height 15
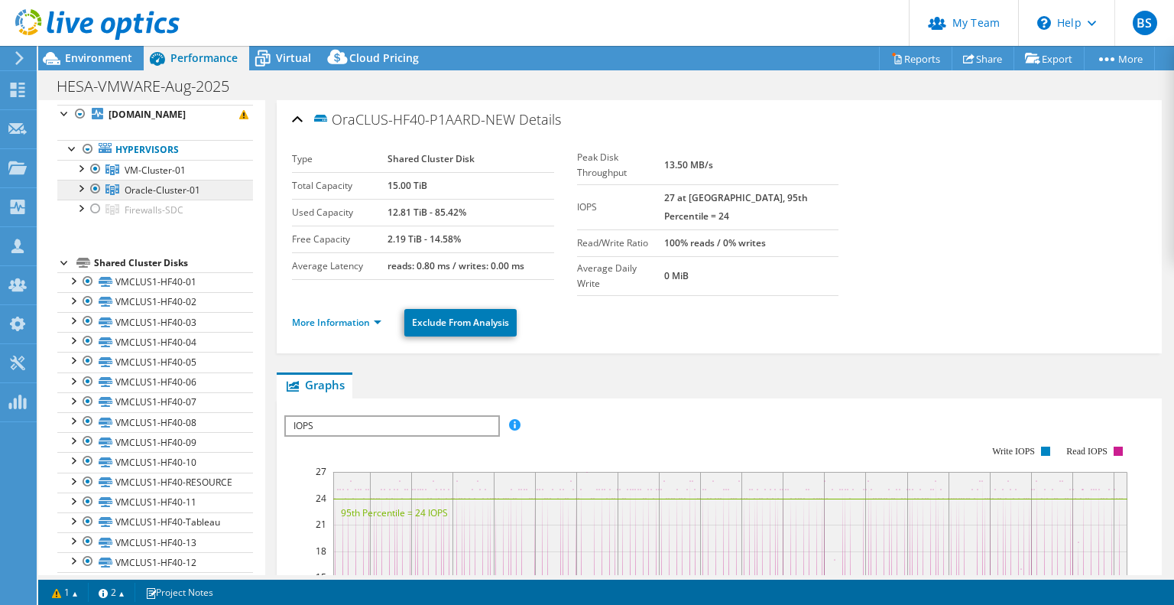
click at [151, 177] on span "Oracle-Cluster-01" at bounding box center [155, 170] width 61 height 13
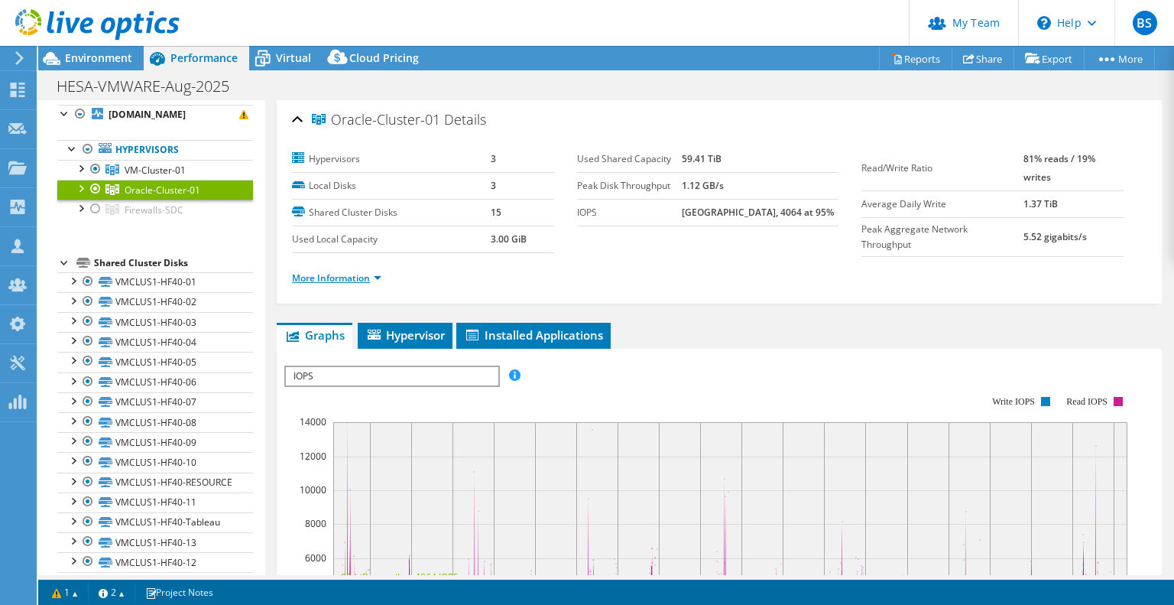
click at [349, 278] on link "More Information" at bounding box center [336, 277] width 89 height 13
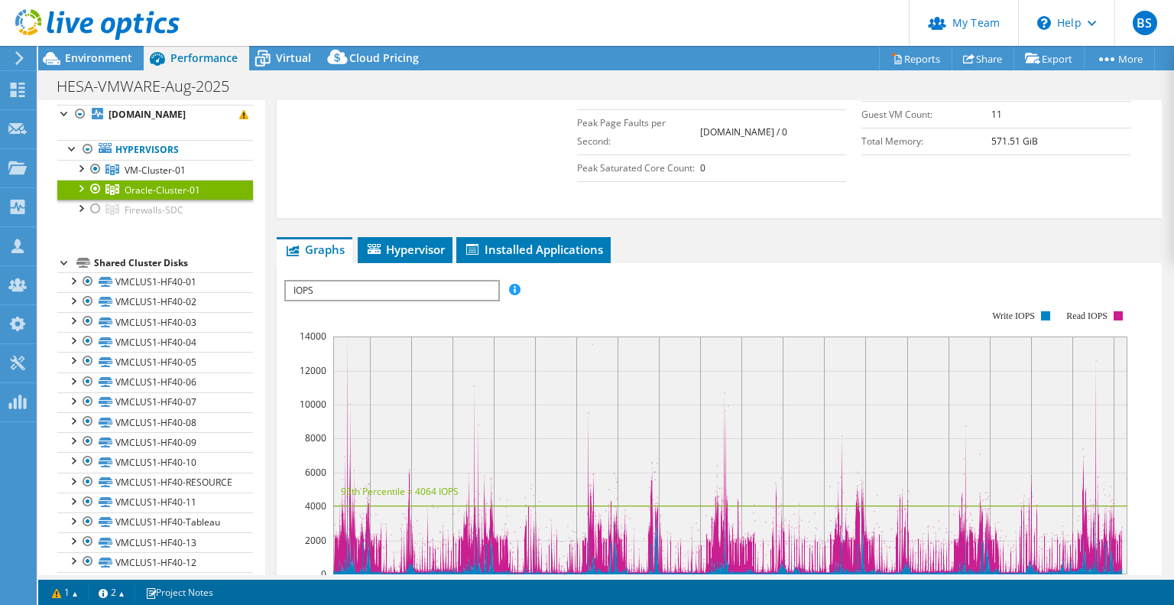
scroll to position [76, 0]
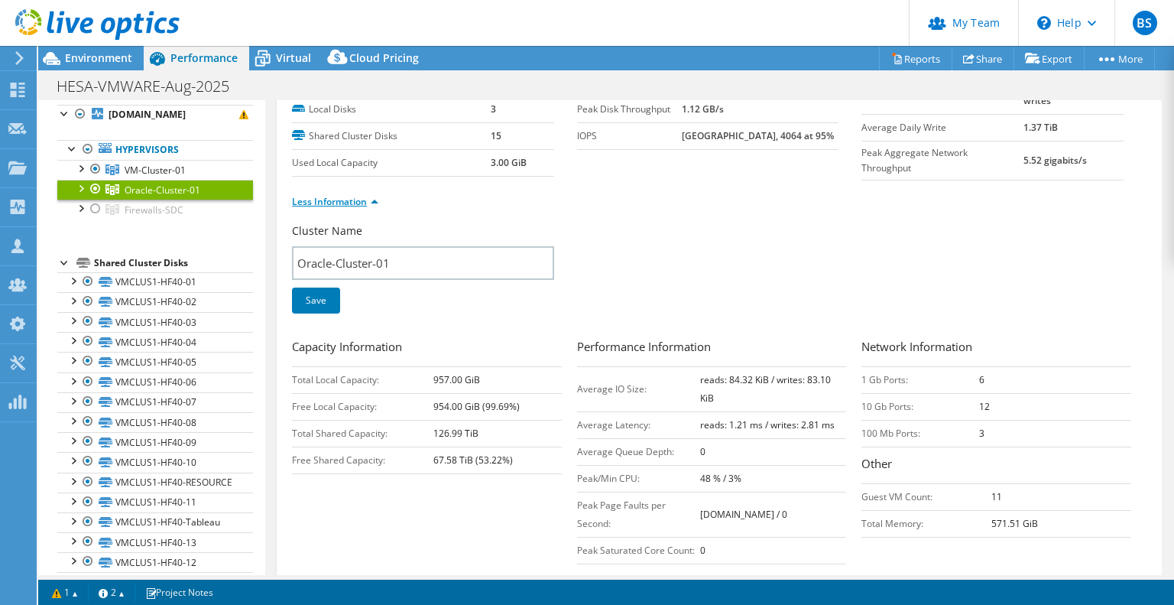
click at [349, 197] on link "Less Information" at bounding box center [335, 201] width 86 height 13
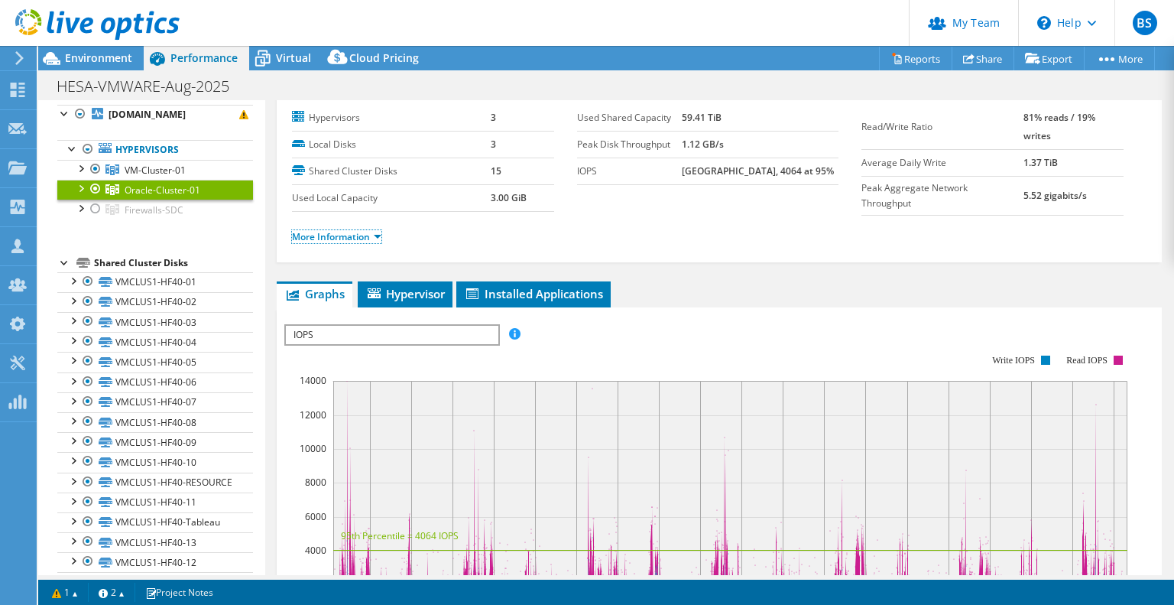
scroll to position [0, 0]
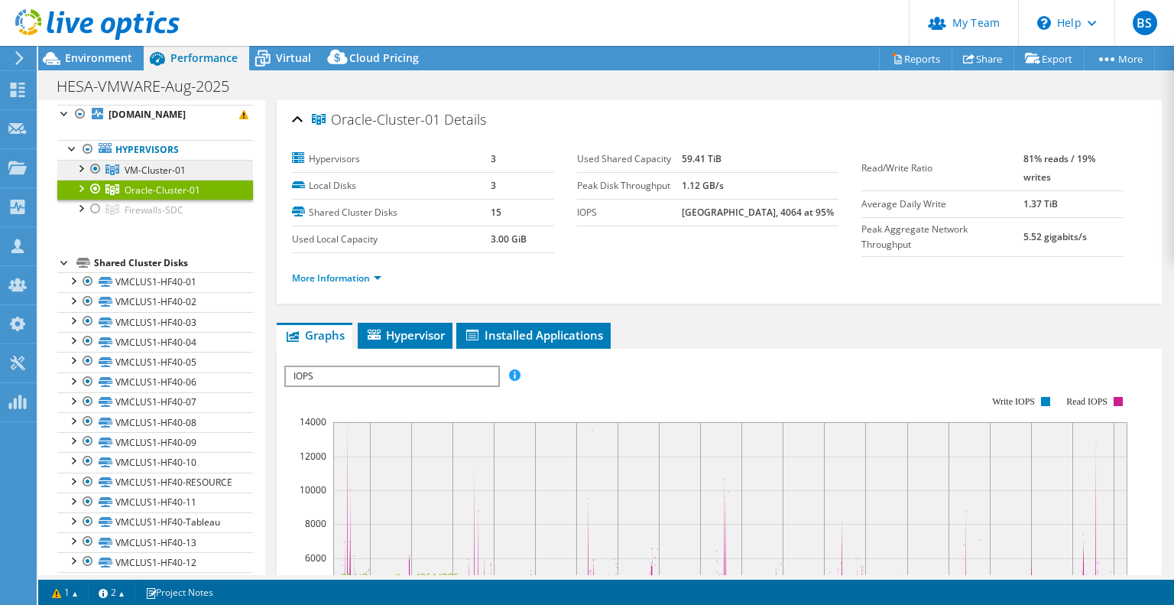
click at [138, 167] on span "VM-Cluster-01" at bounding box center [155, 170] width 61 height 13
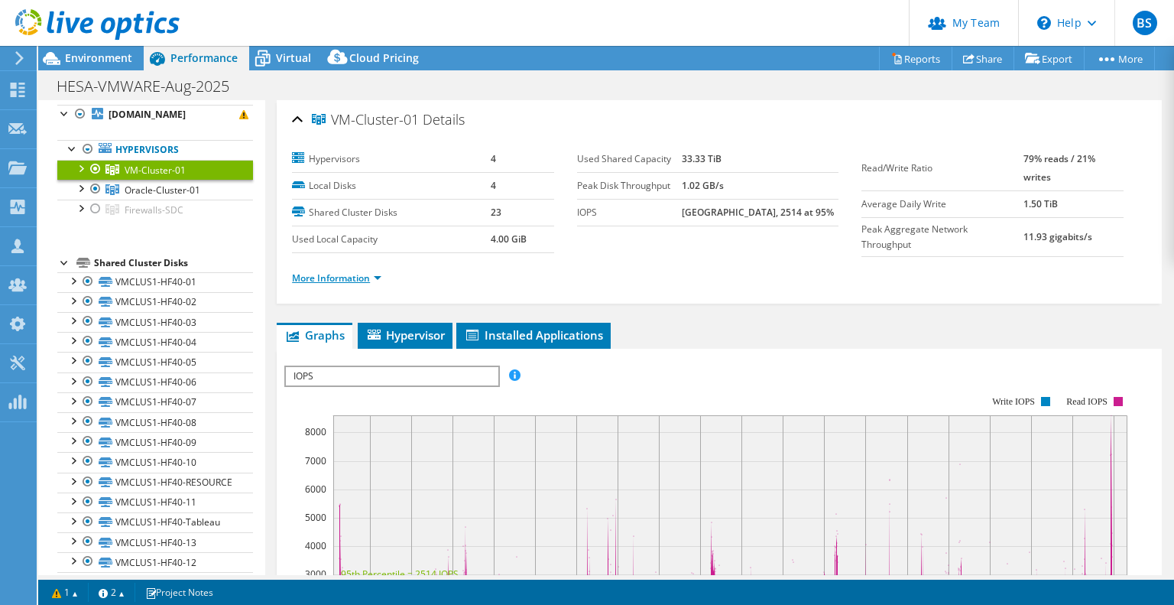
click at [349, 280] on link "More Information" at bounding box center [336, 277] width 89 height 13
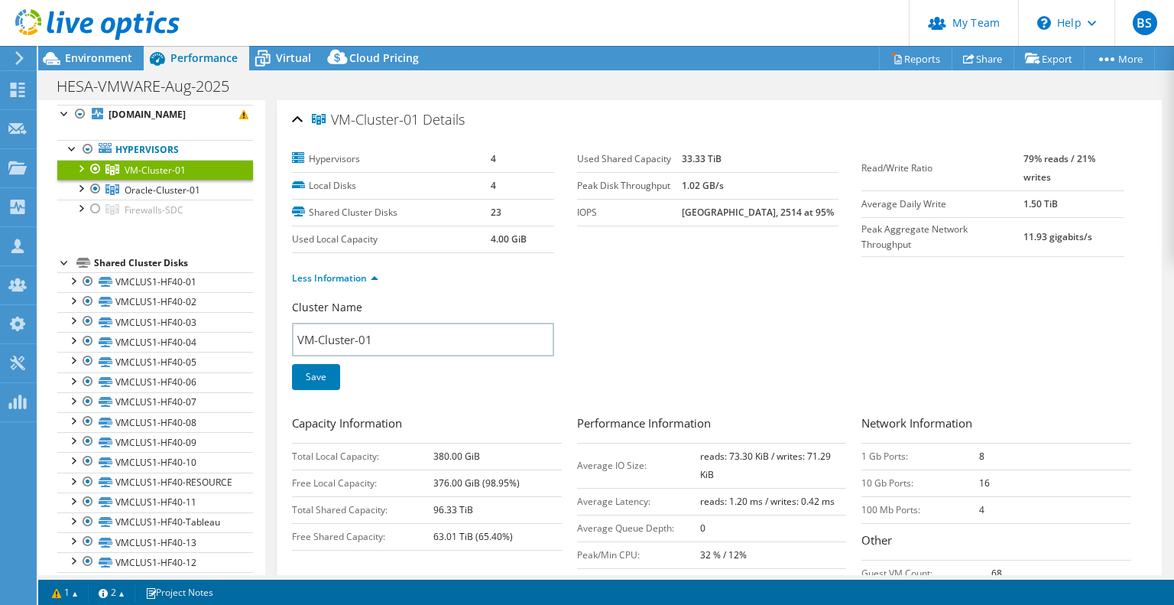
click at [79, 166] on div at bounding box center [80, 167] width 15 height 15
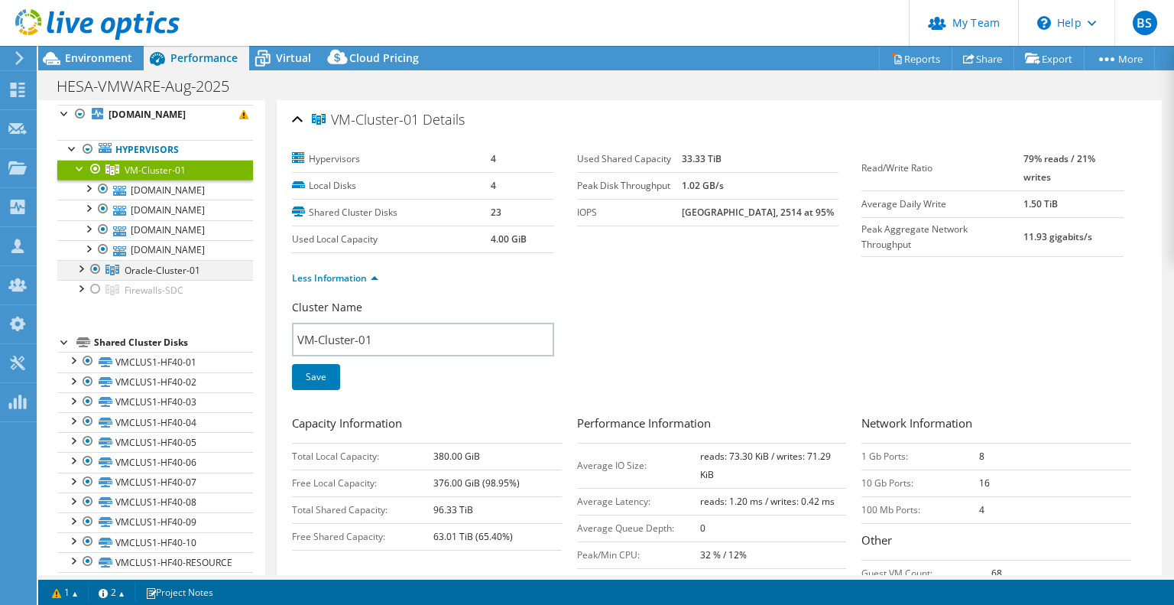
click at [83, 265] on div at bounding box center [80, 267] width 15 height 15
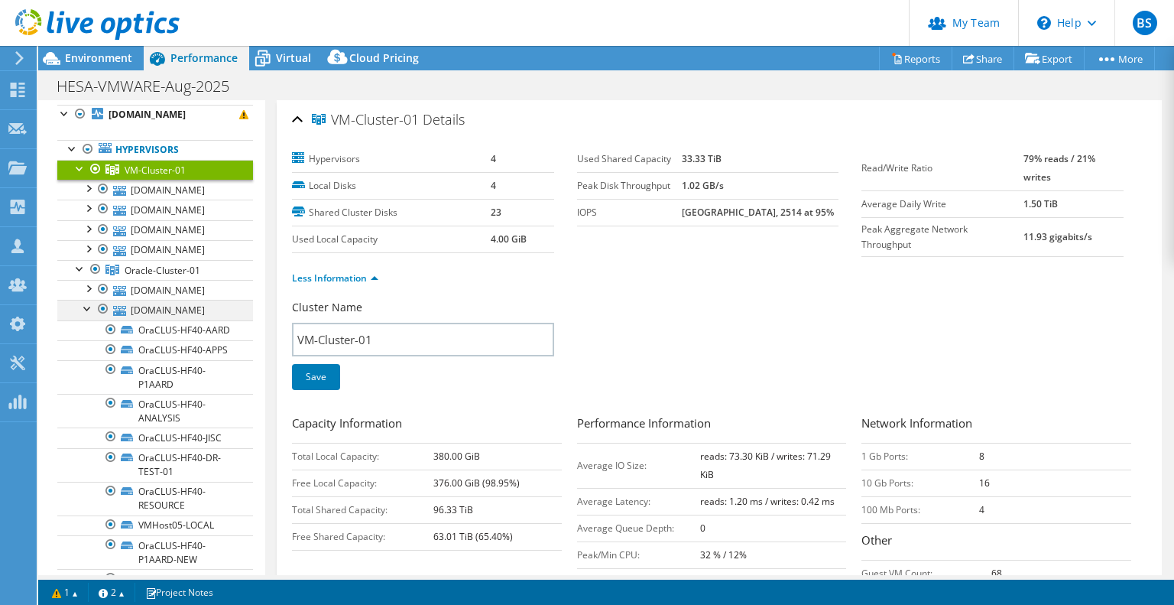
click at [88, 307] on div at bounding box center [87, 307] width 15 height 15
